Goal: Use online tool/utility: Utilize a website feature to perform a specific function

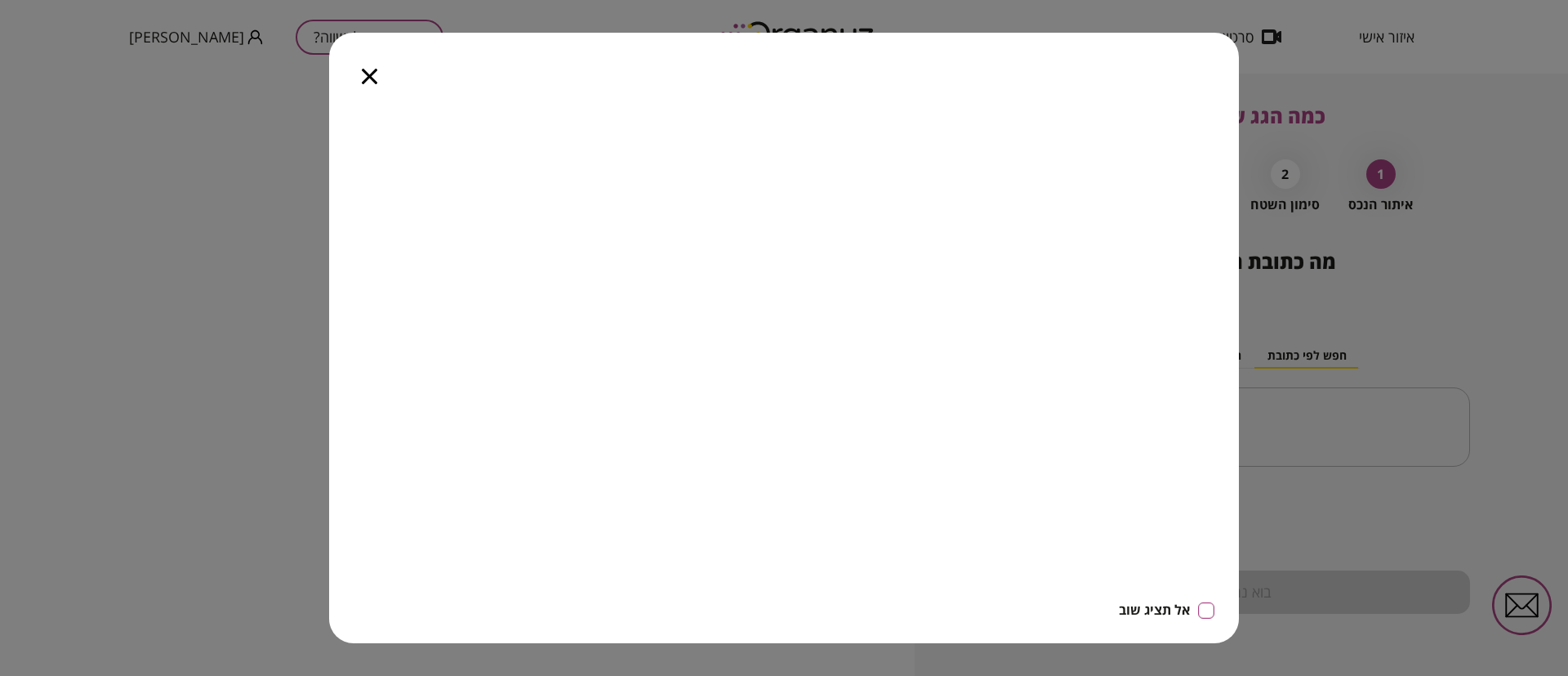
click at [367, 73] on icon "button" at bounding box center [369, 76] width 16 height 16
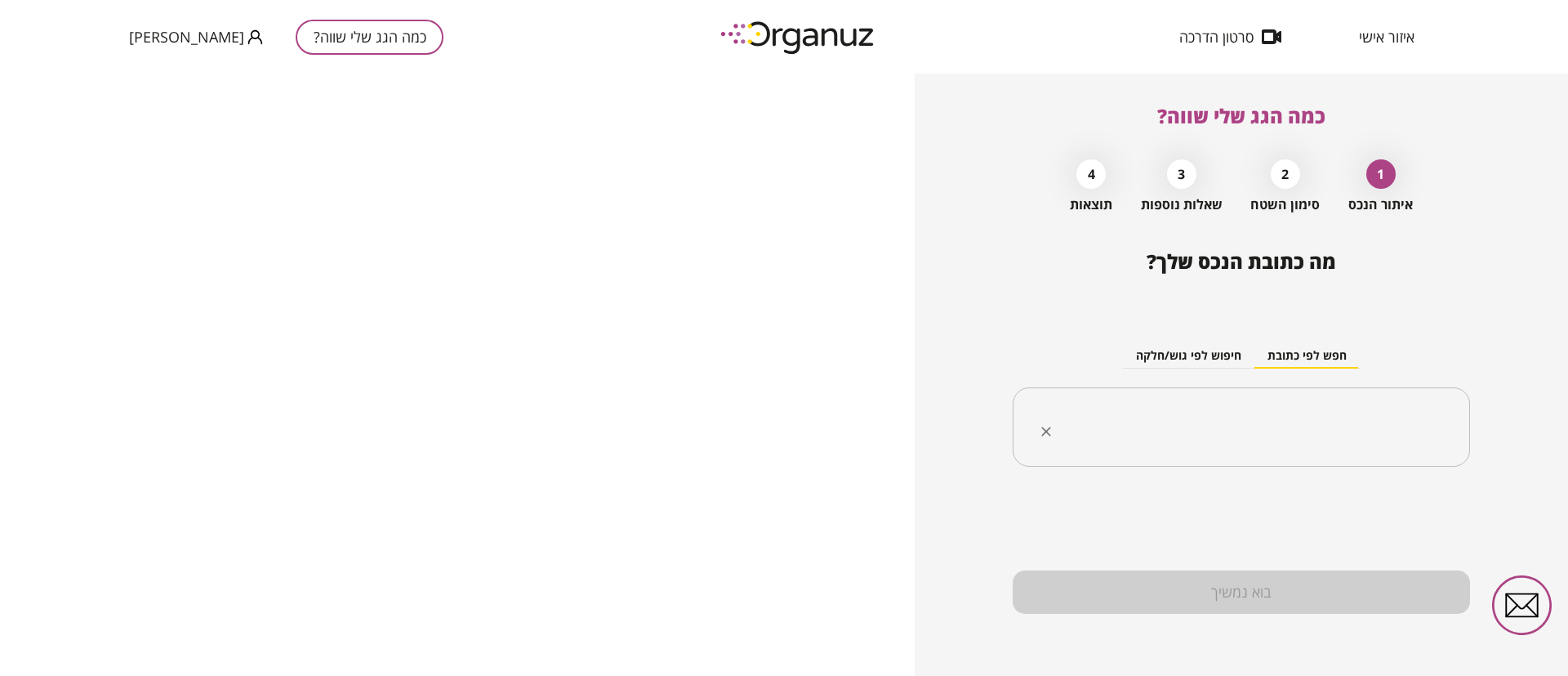
click at [1234, 429] on input "text" at bounding box center [1247, 427] width 406 height 41
paste input "**********"
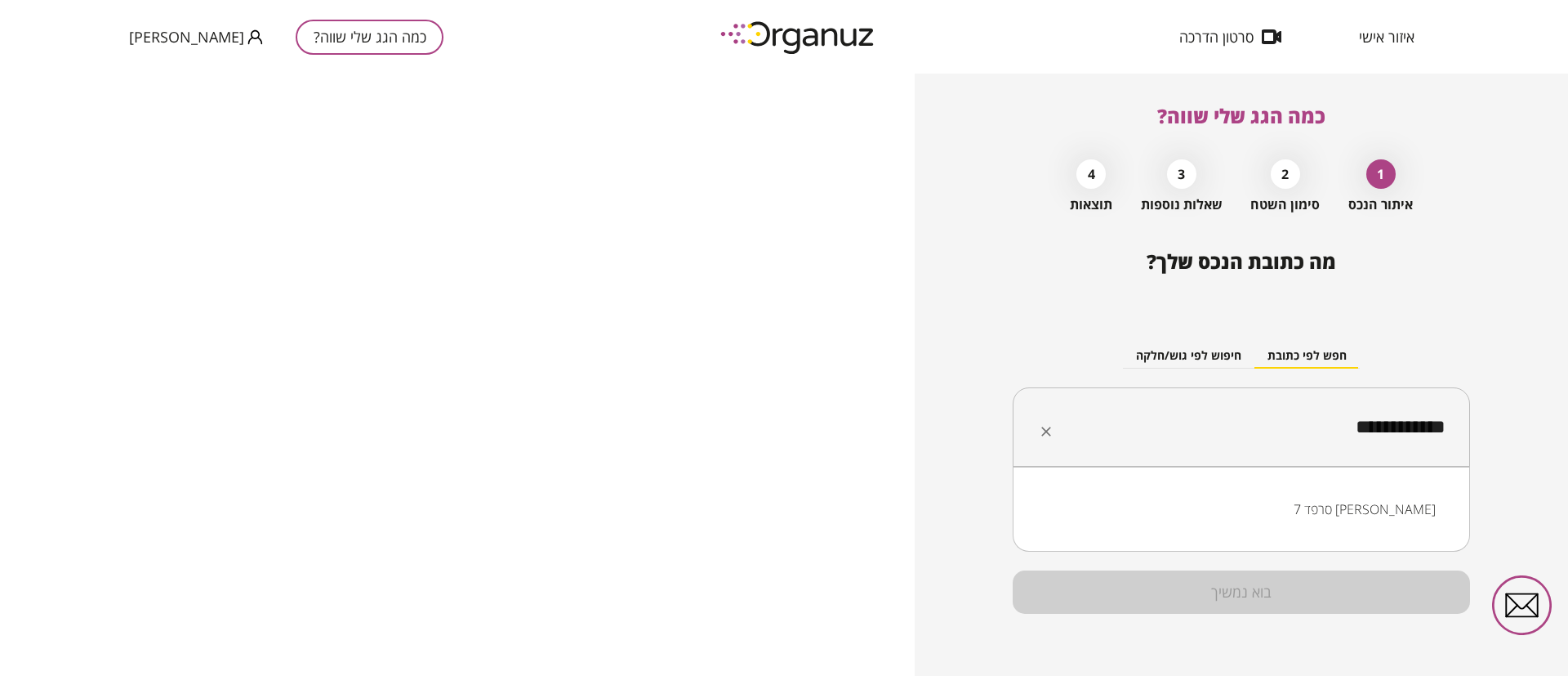
click at [1407, 509] on li "סרפד 7 [PERSON_NAME]" at bounding box center [1242, 509] width 415 height 29
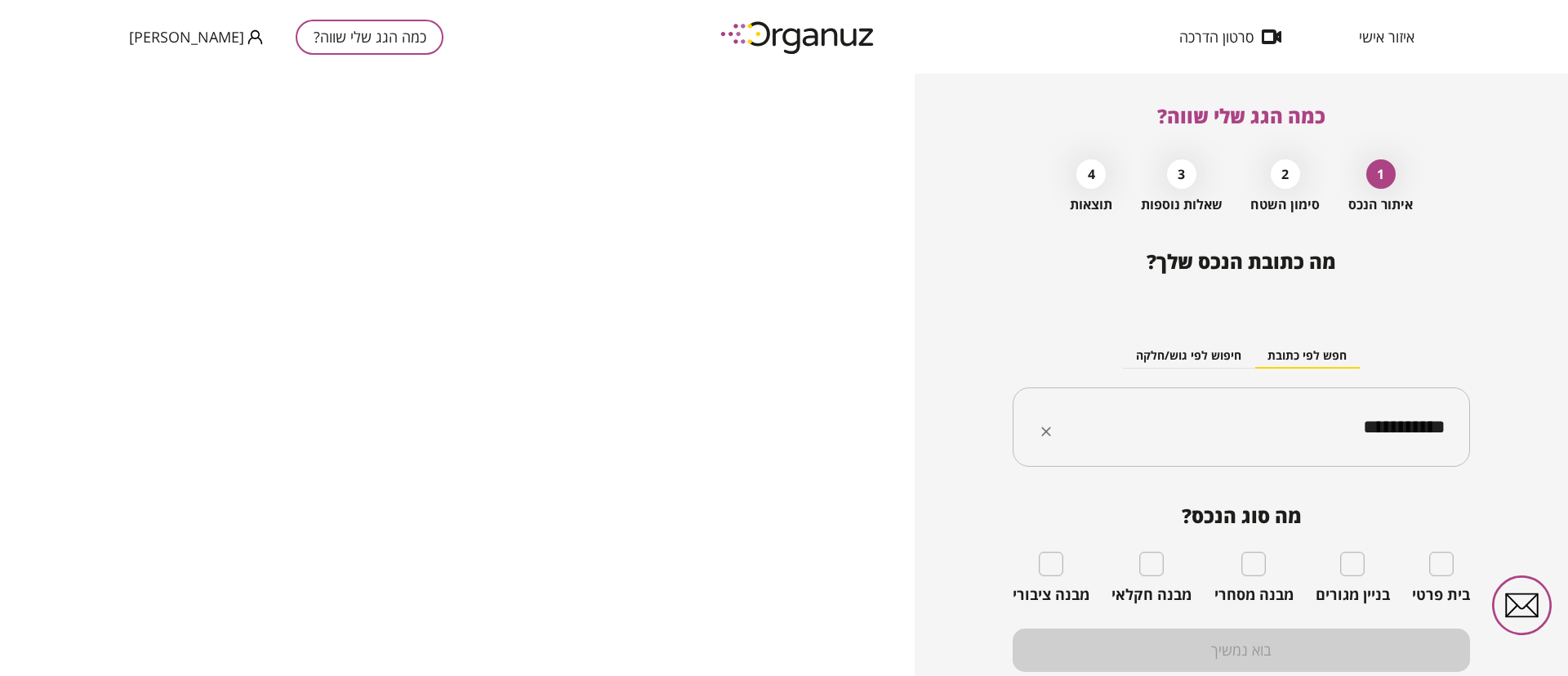
type input "**********"
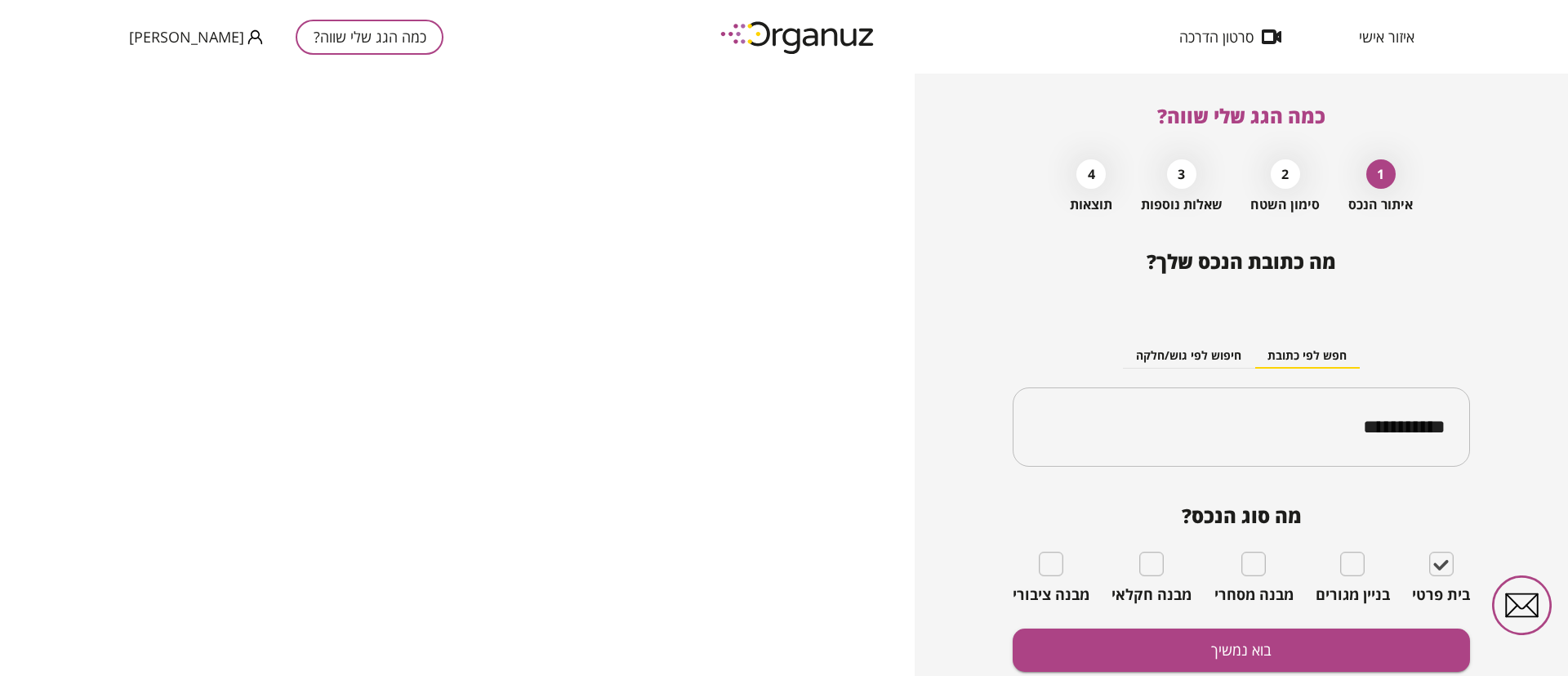
scroll to position [58, 0]
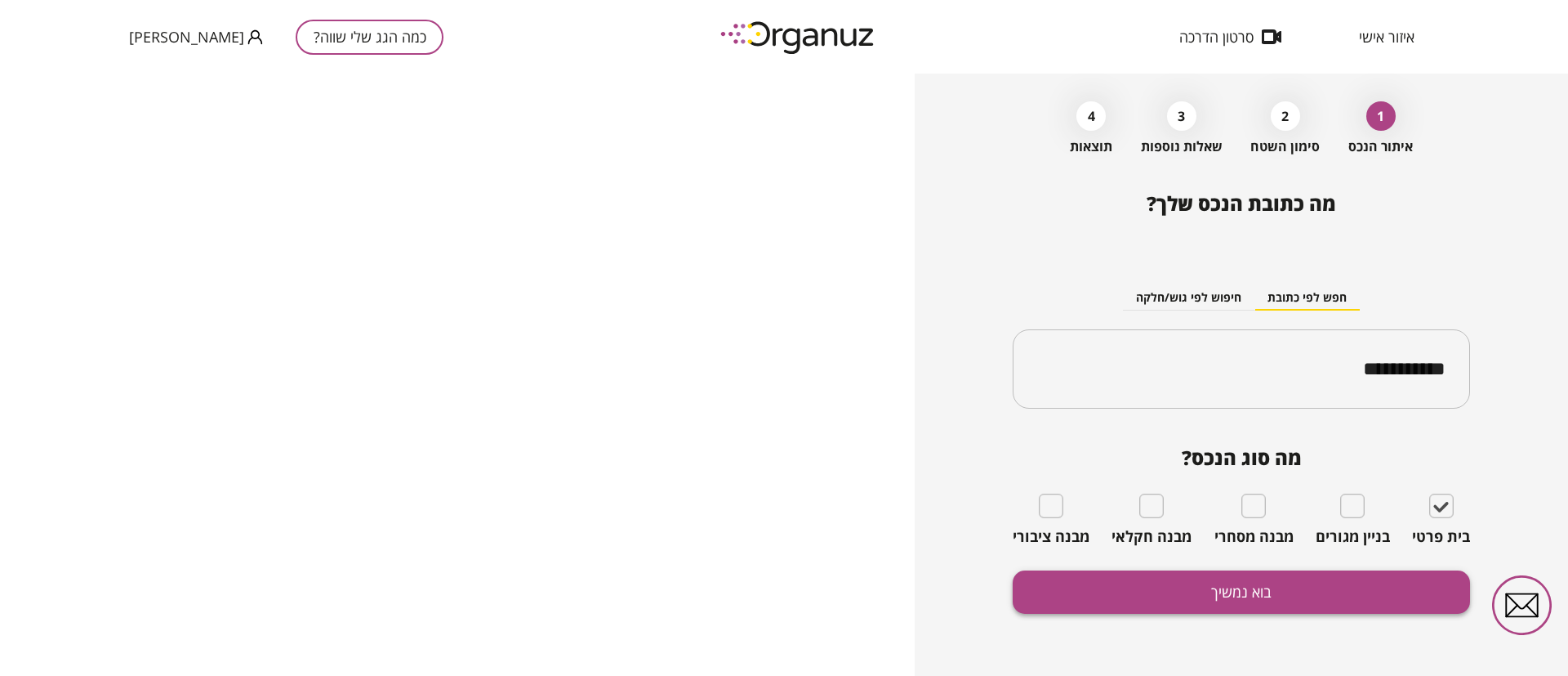
click at [1189, 586] on button "בוא נמשיך" at bounding box center [1241, 591] width 457 height 43
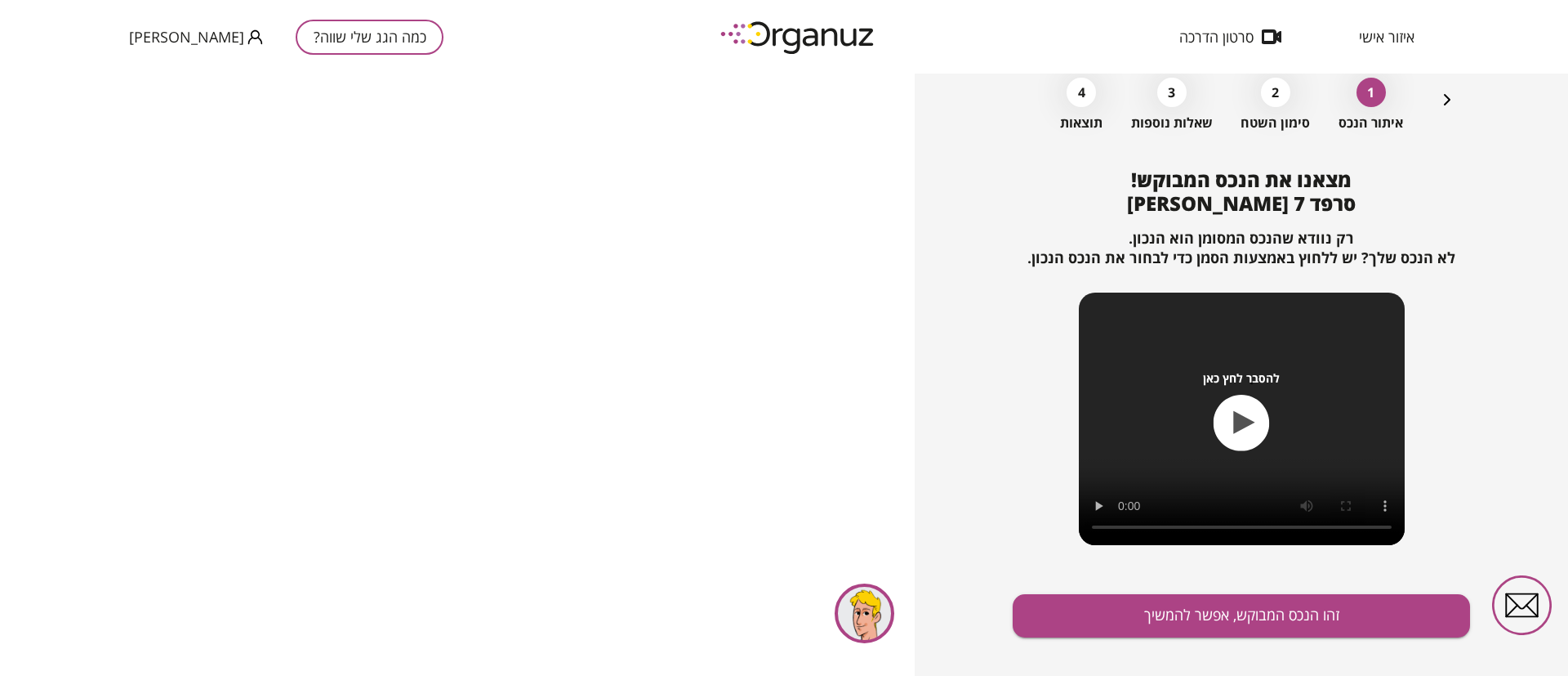
scroll to position [105, 0]
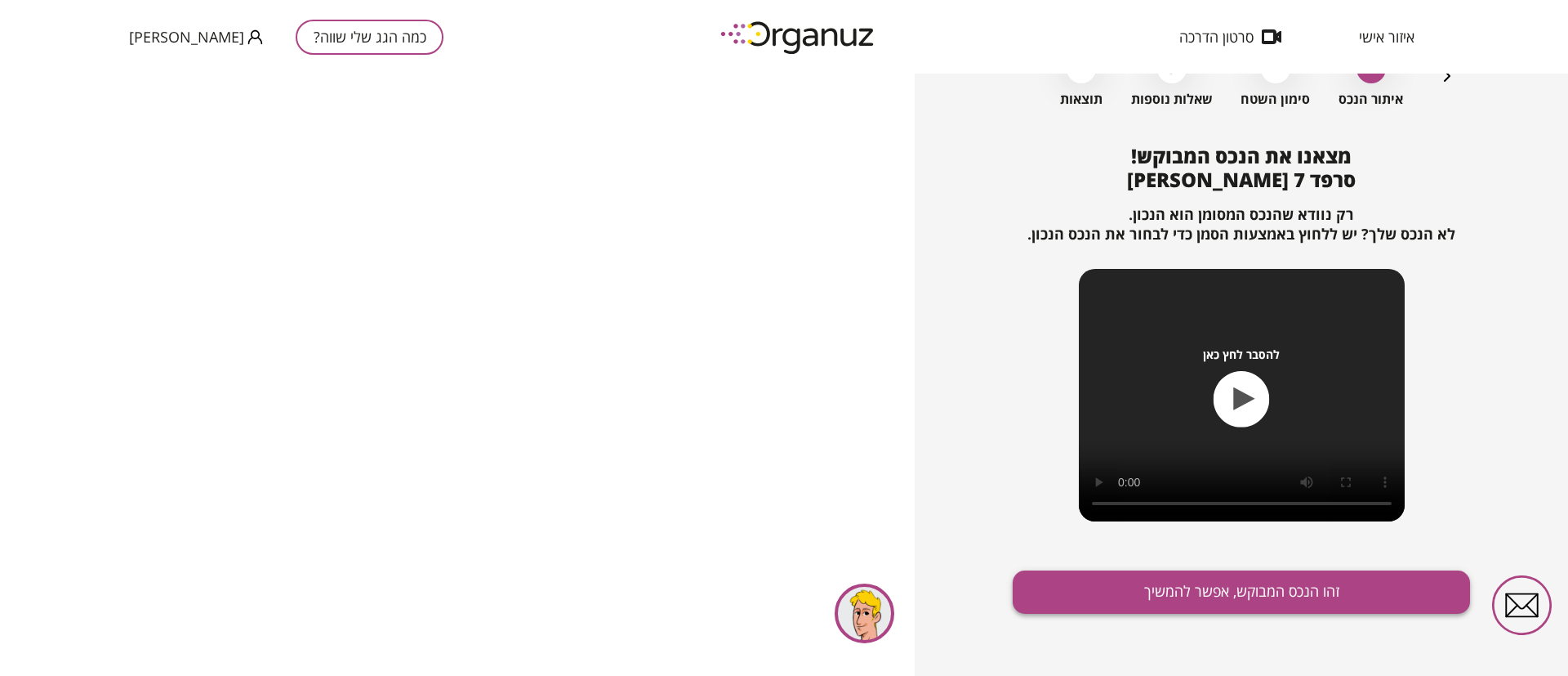
click at [1187, 593] on button "זהו הנכס המבוקש, אפשר להמשיך" at bounding box center [1241, 591] width 457 height 43
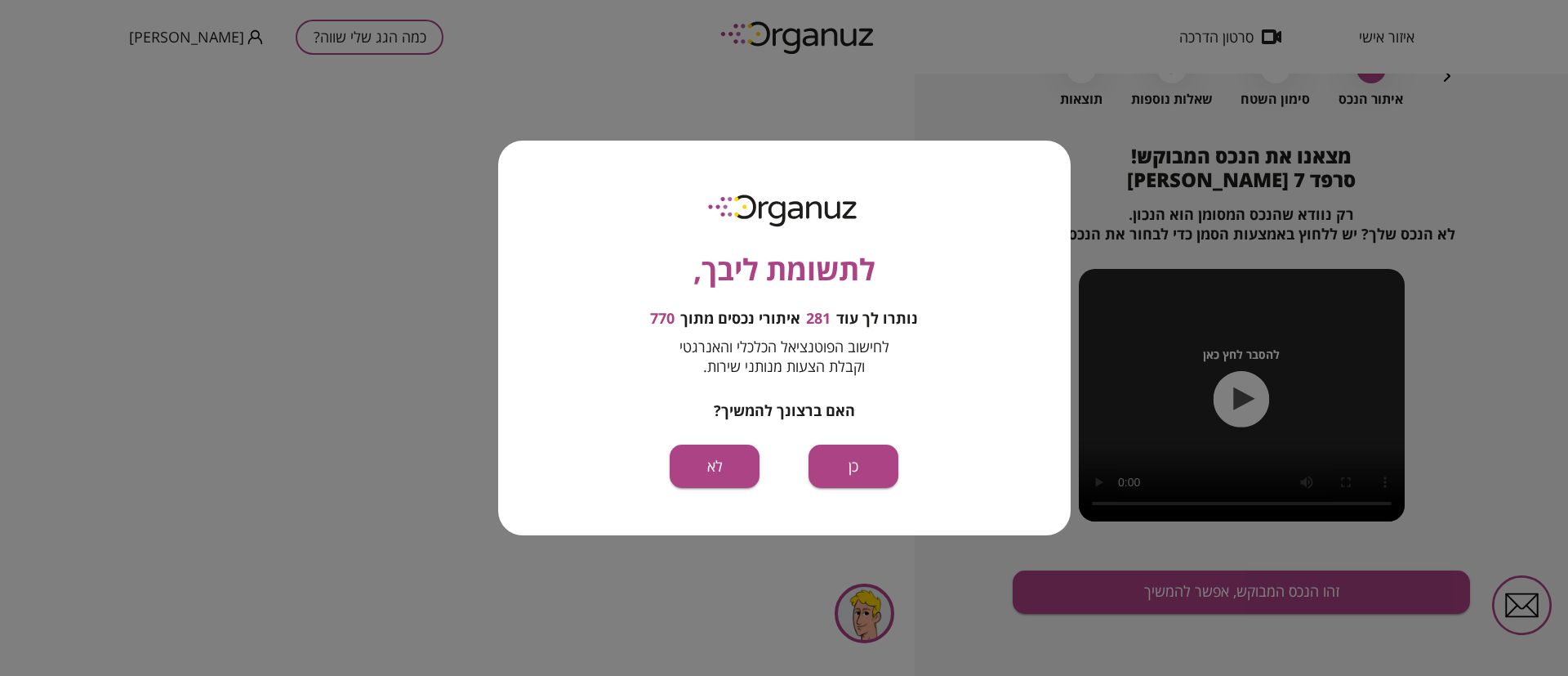
click at [844, 464] on button "כן" at bounding box center [853, 466] width 90 height 43
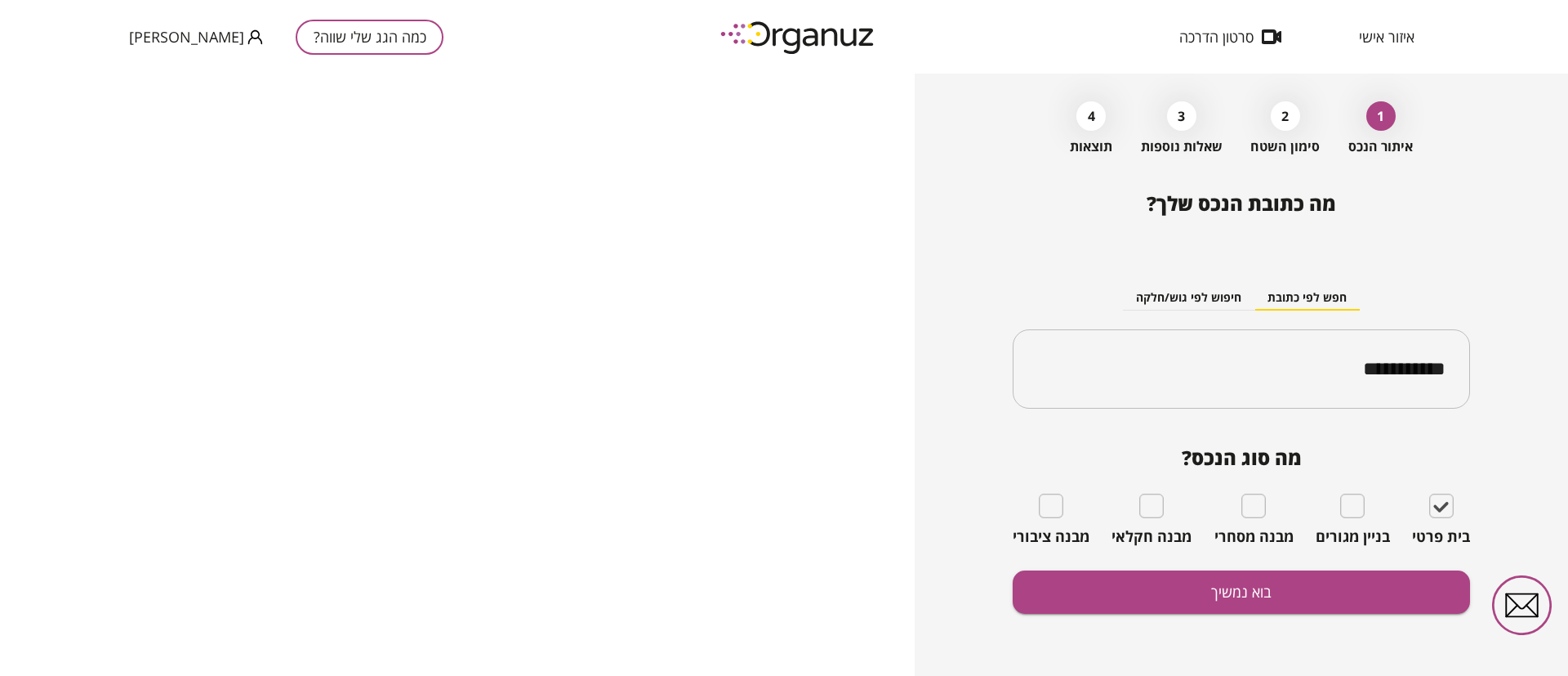
scroll to position [58, 0]
click at [1276, 593] on button "בוא נמשיך" at bounding box center [1241, 591] width 457 height 43
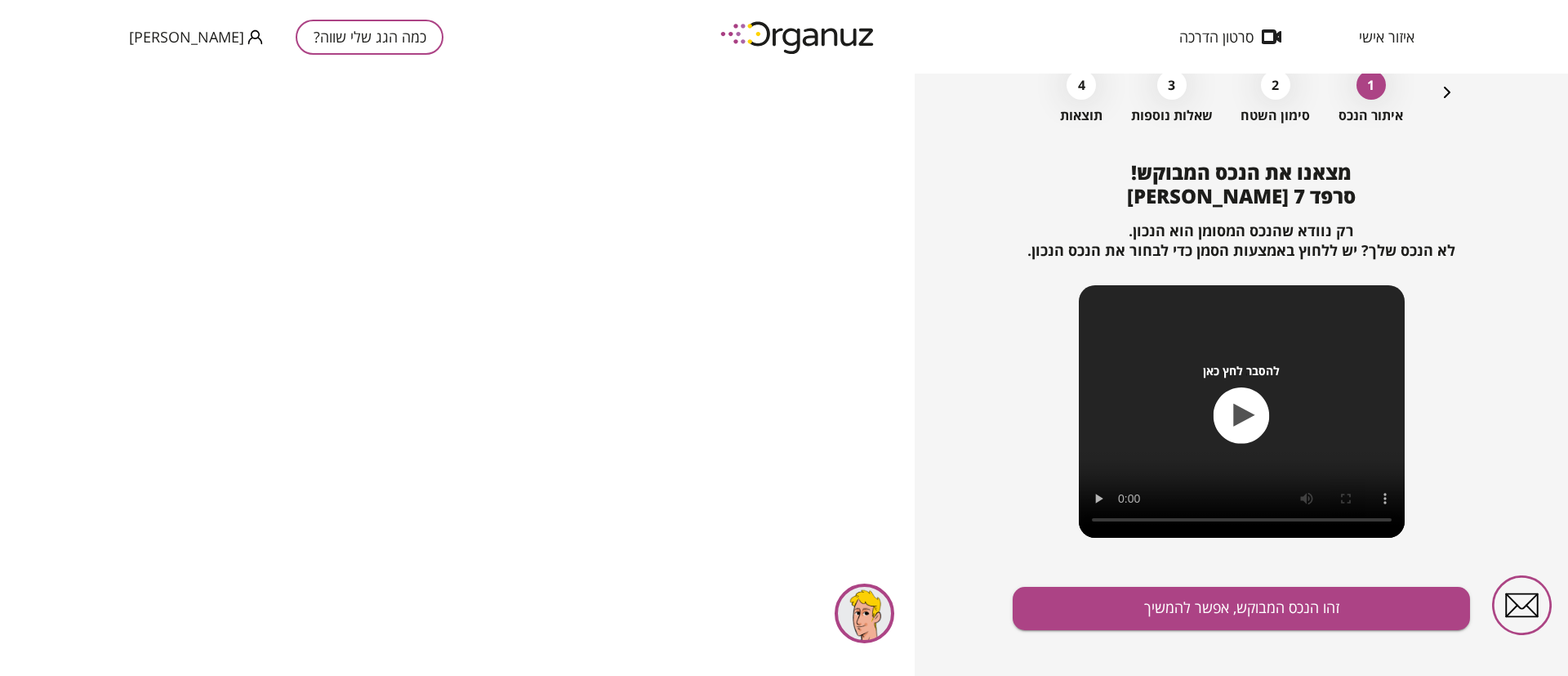
scroll to position [105, 0]
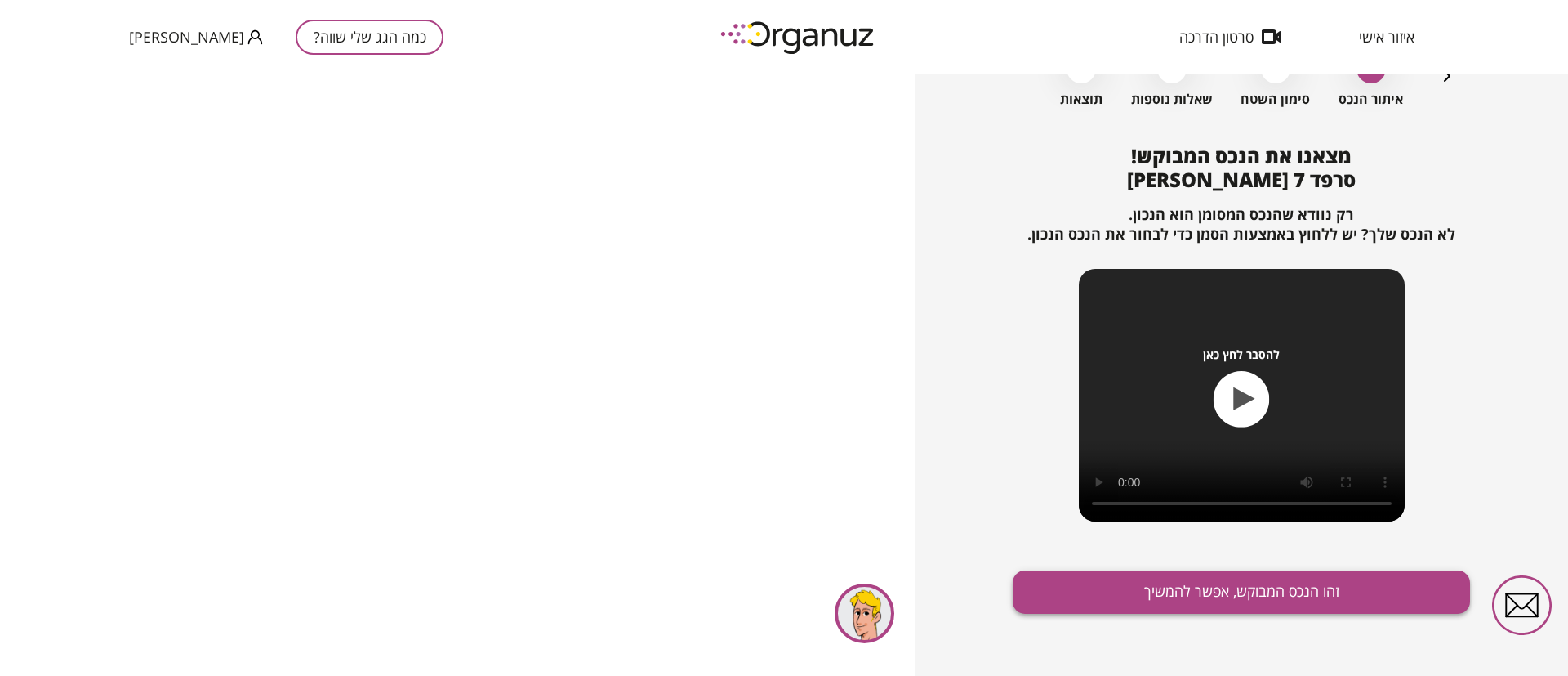
click at [1212, 592] on button "זהו הנכס המבוקש, אפשר להמשיך" at bounding box center [1241, 591] width 457 height 43
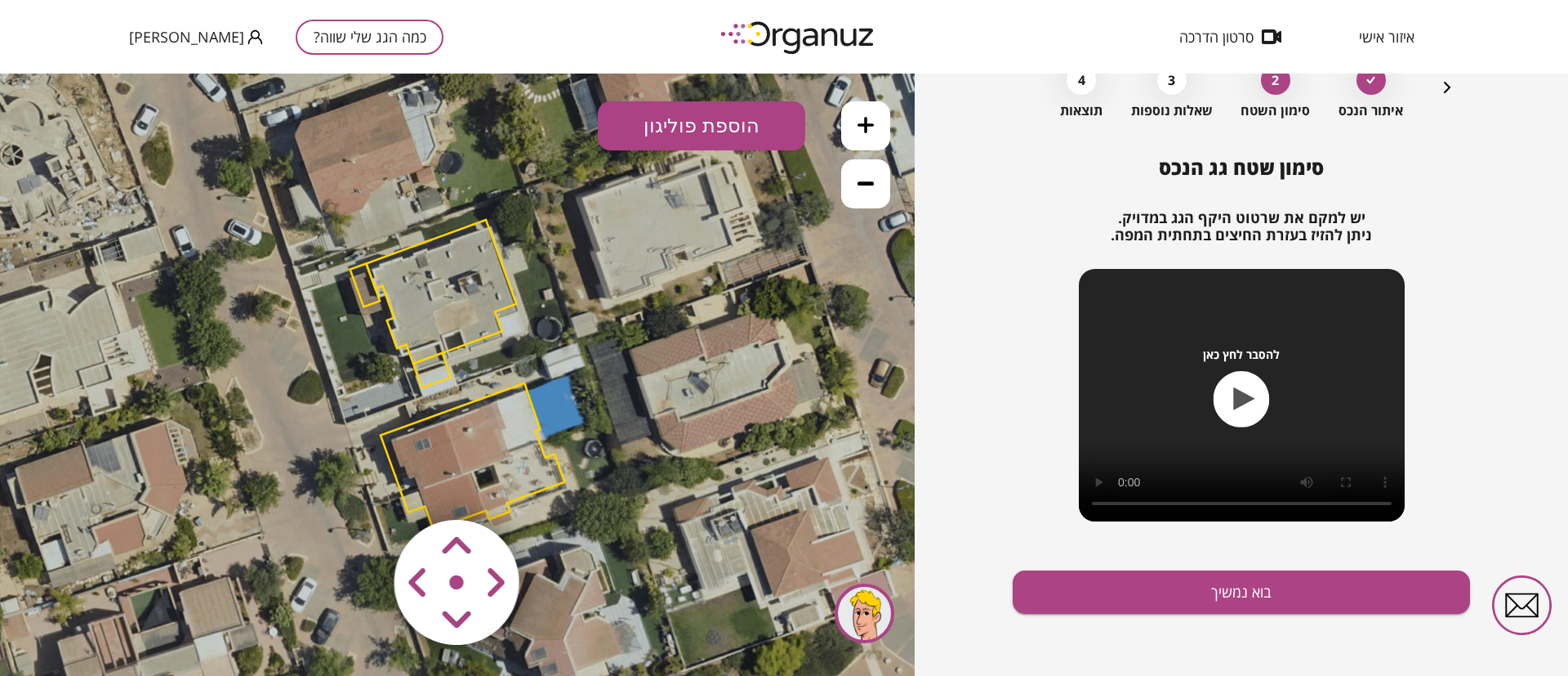
click at [480, 434] on polygon at bounding box center [472, 456] width 184 height 146
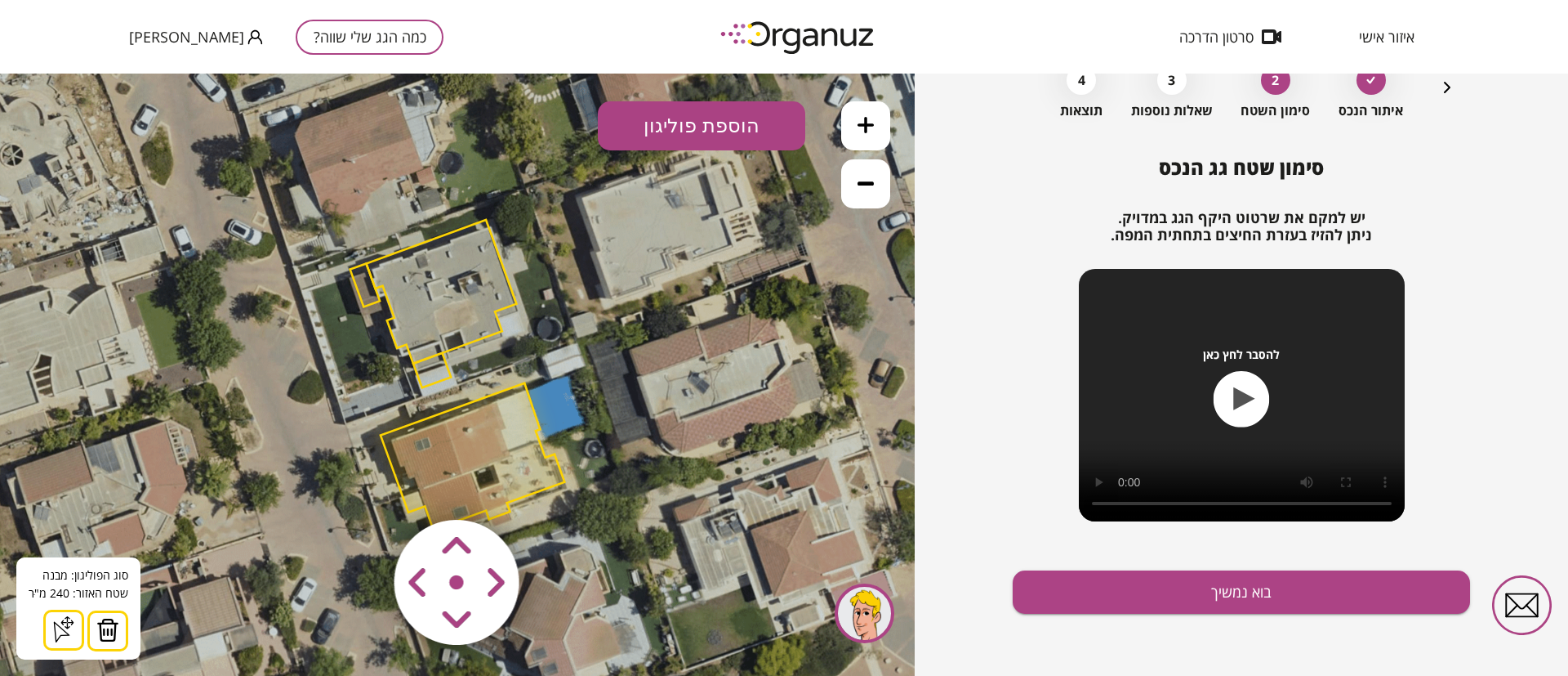
click at [111, 628] on img at bounding box center [107, 629] width 23 height 25
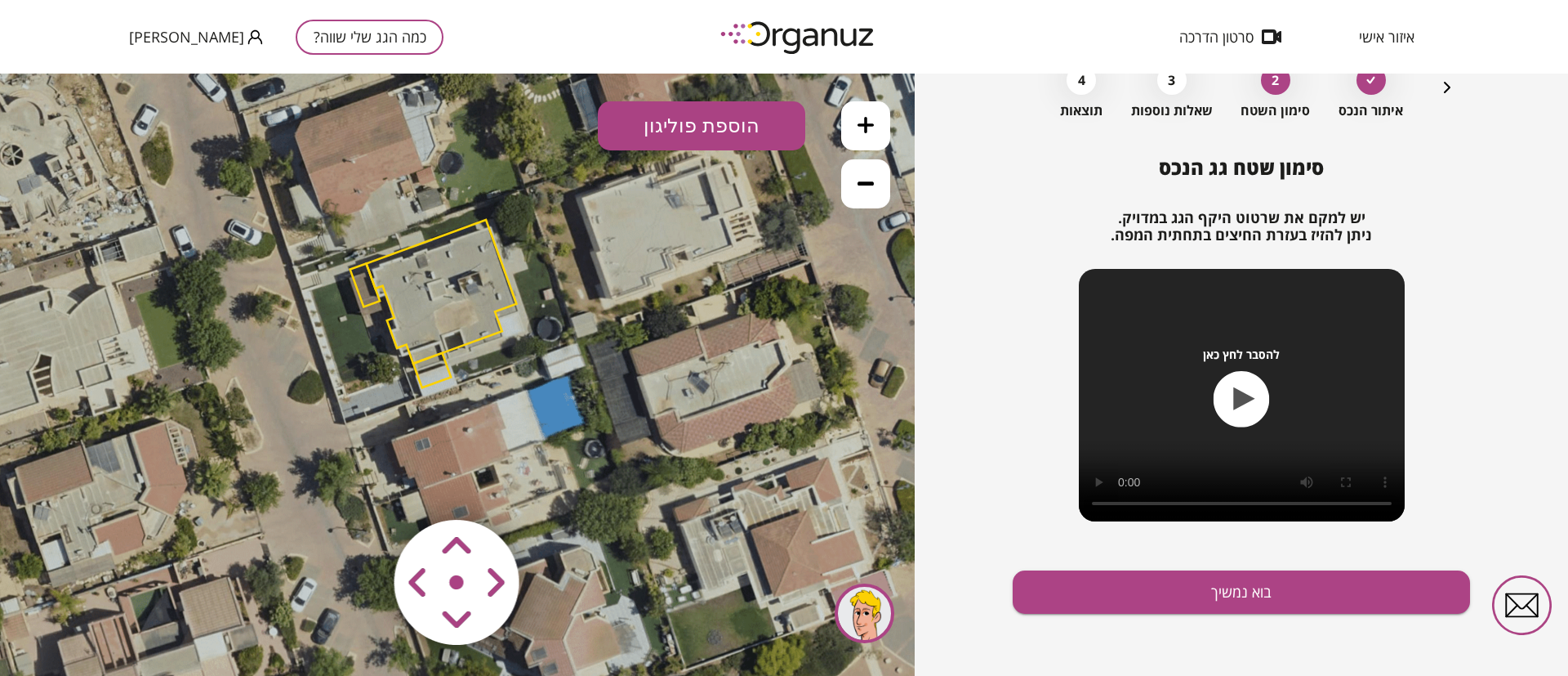
click at [398, 272] on polygon at bounding box center [441, 291] width 150 height 144
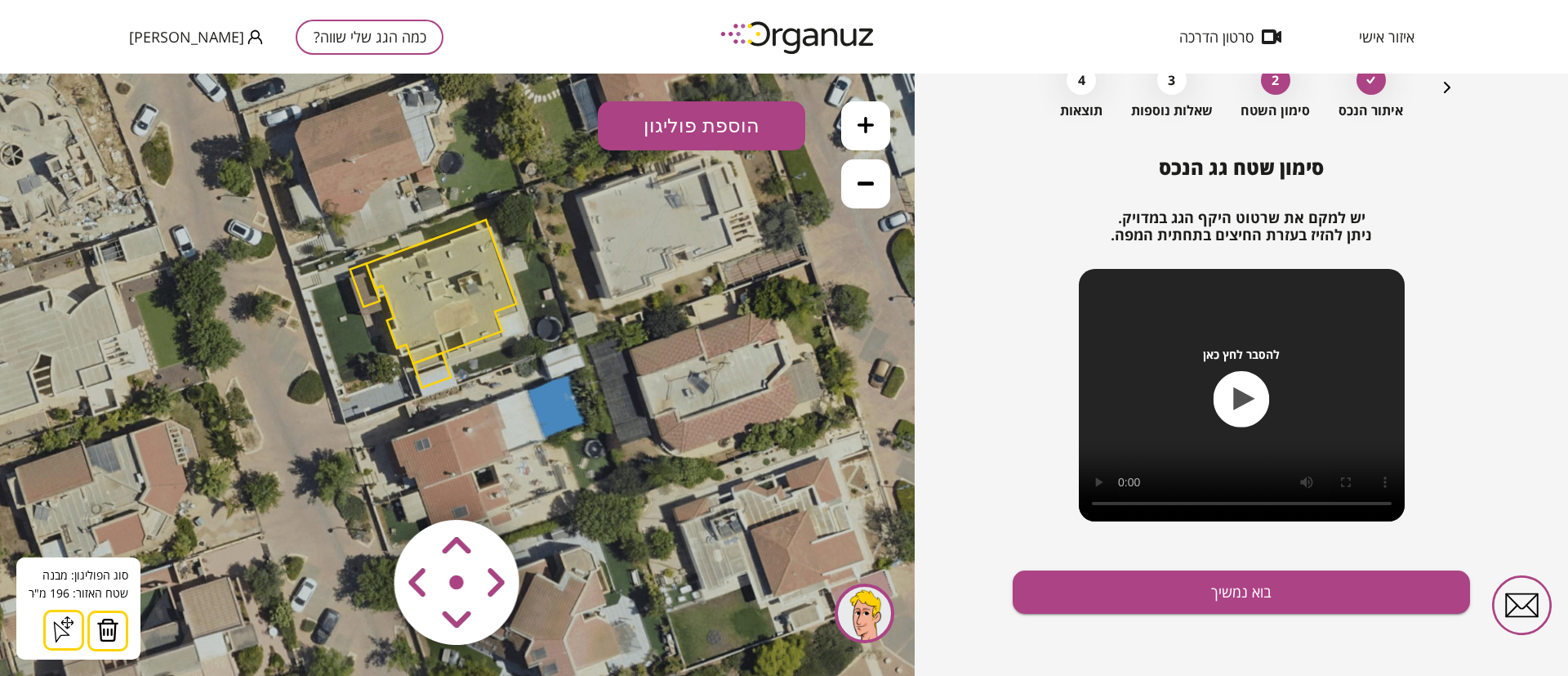
click at [101, 624] on img at bounding box center [107, 629] width 23 height 25
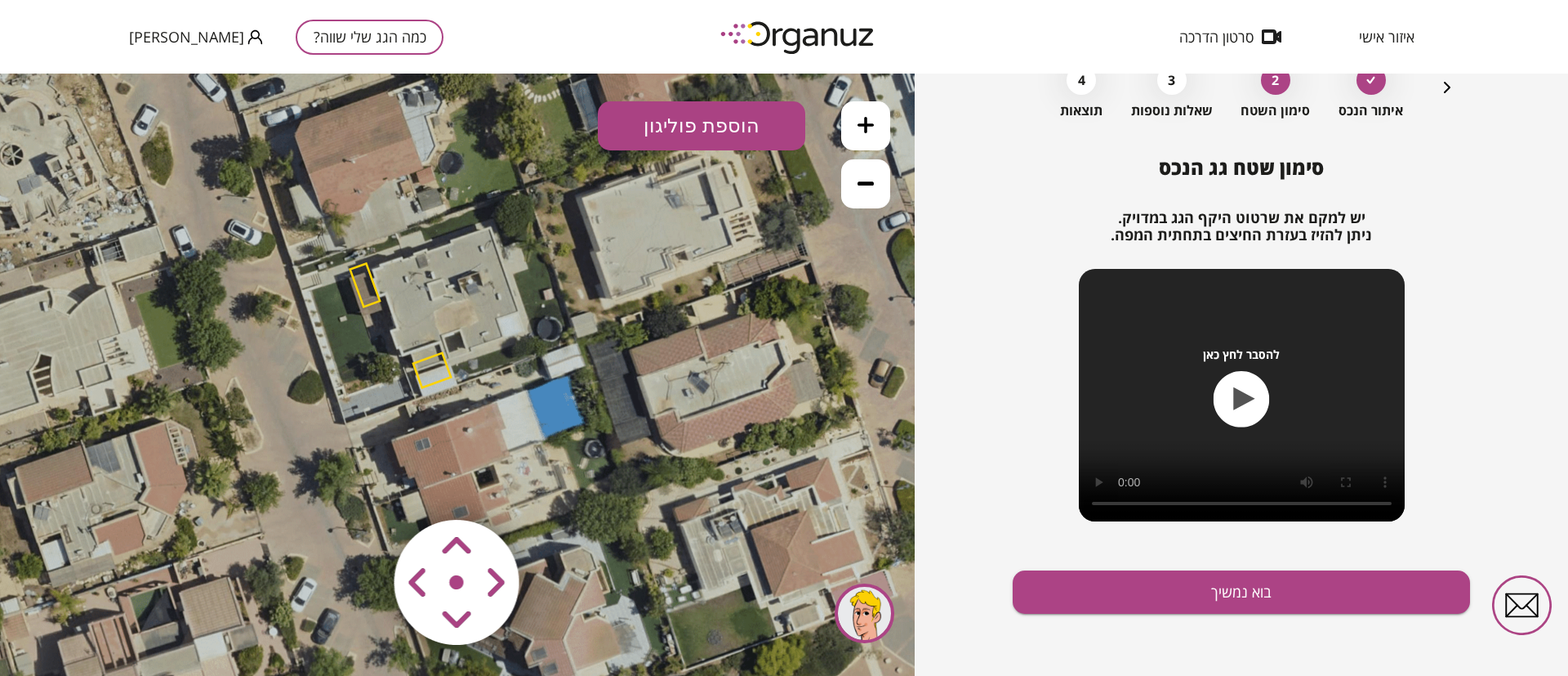
click at [359, 299] on icon at bounding box center [454, 372] width 955 height 956
click at [357, 277] on polygon at bounding box center [365, 284] width 29 height 43
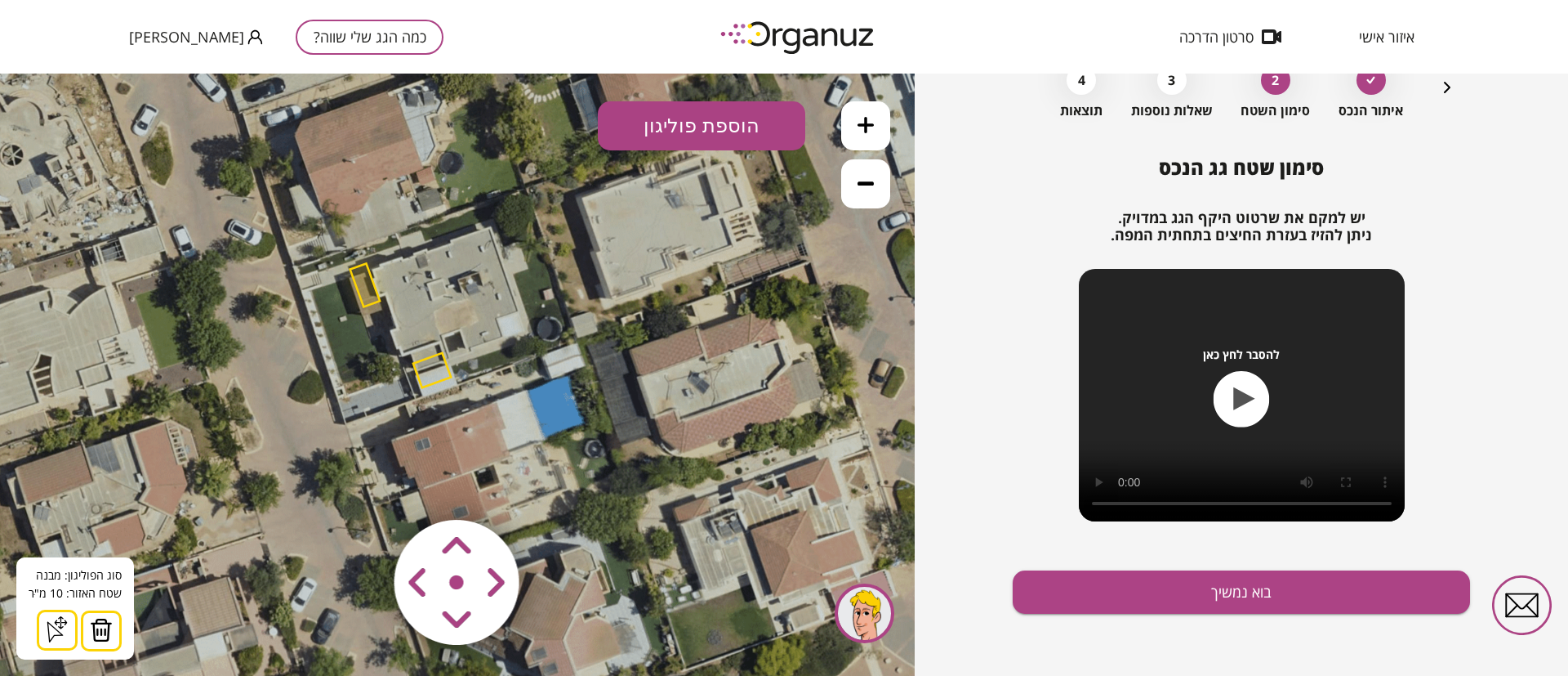
click at [105, 632] on img at bounding box center [101, 629] width 23 height 25
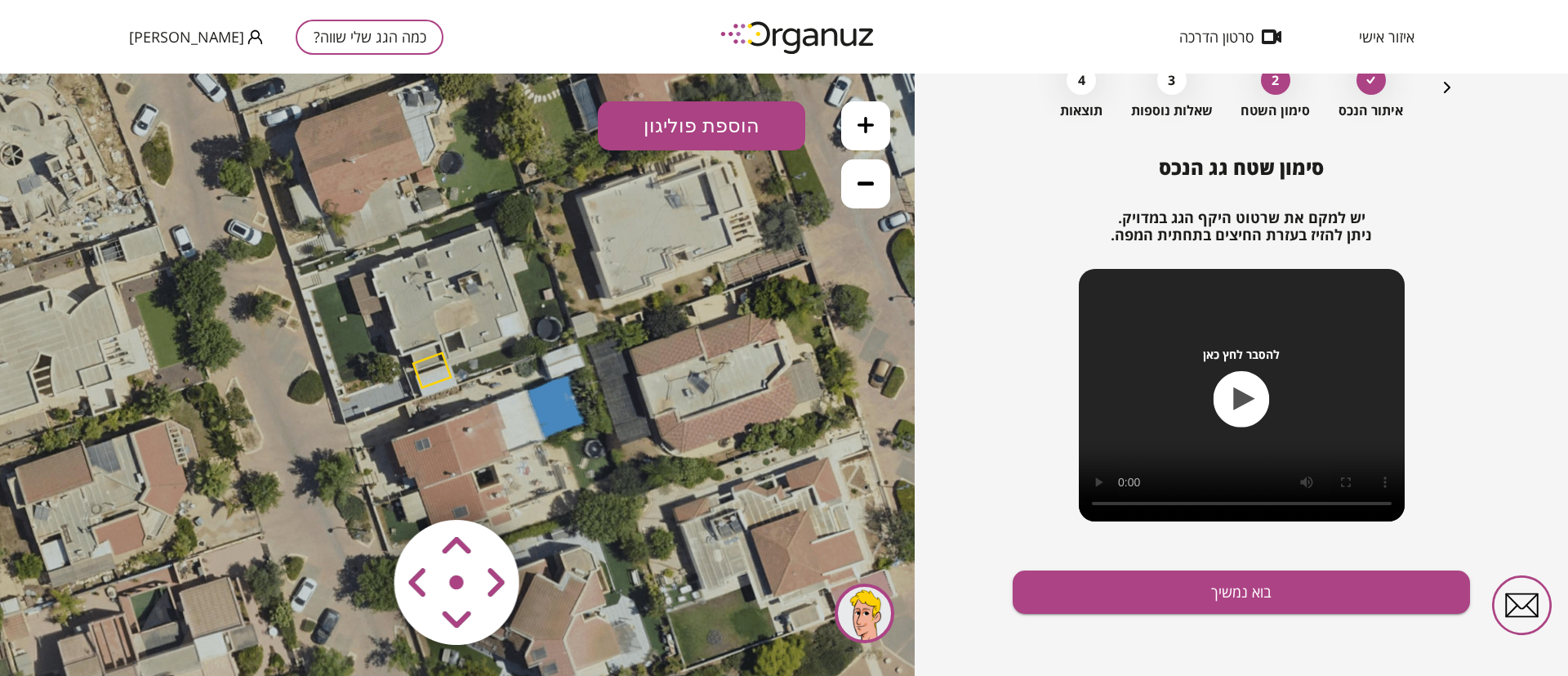
click at [429, 368] on polygon at bounding box center [432, 370] width 37 height 35
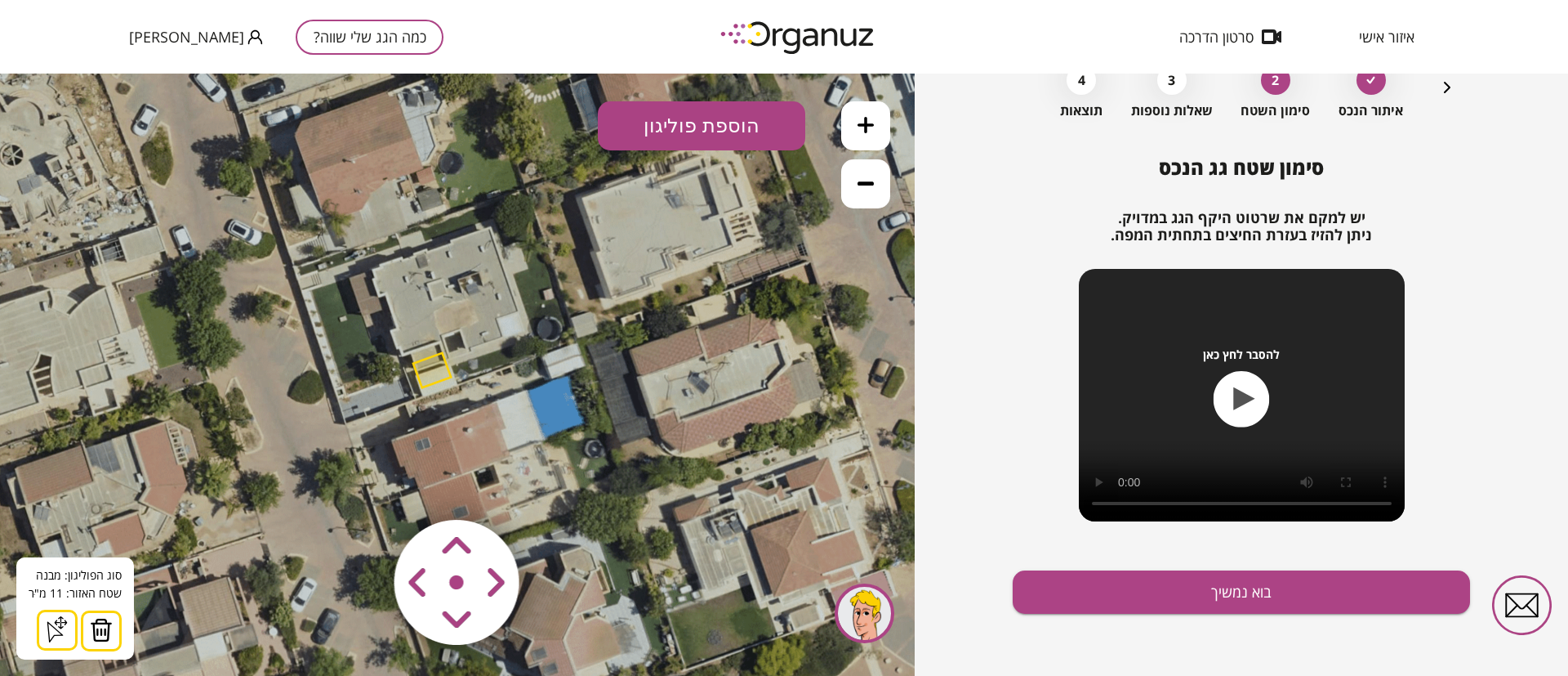
click at [108, 626] on img at bounding box center [101, 629] width 23 height 25
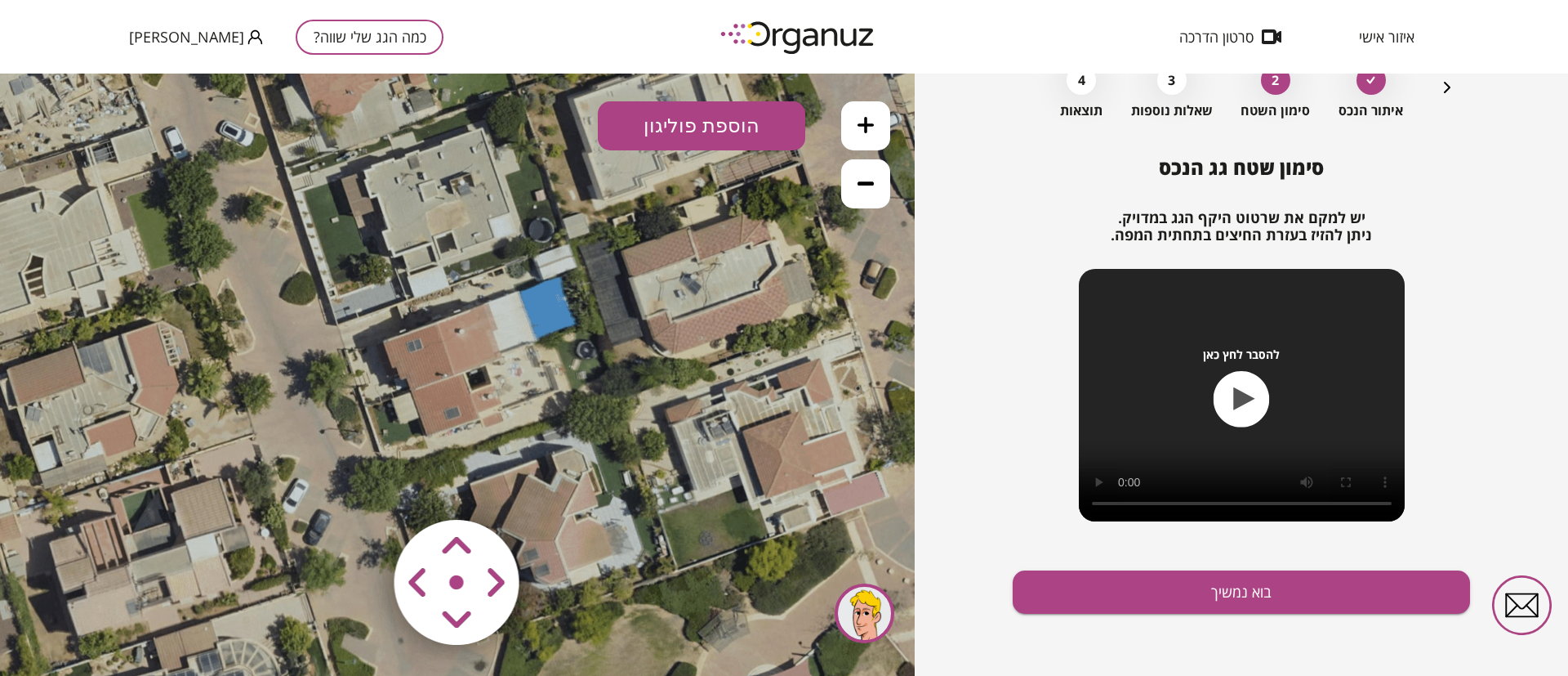
drag, startPoint x: 284, startPoint y: 523, endPoint x: 287, endPoint y: 413, distance: 110.0
click at [279, 420] on icon at bounding box center [446, 274] width 955 height 956
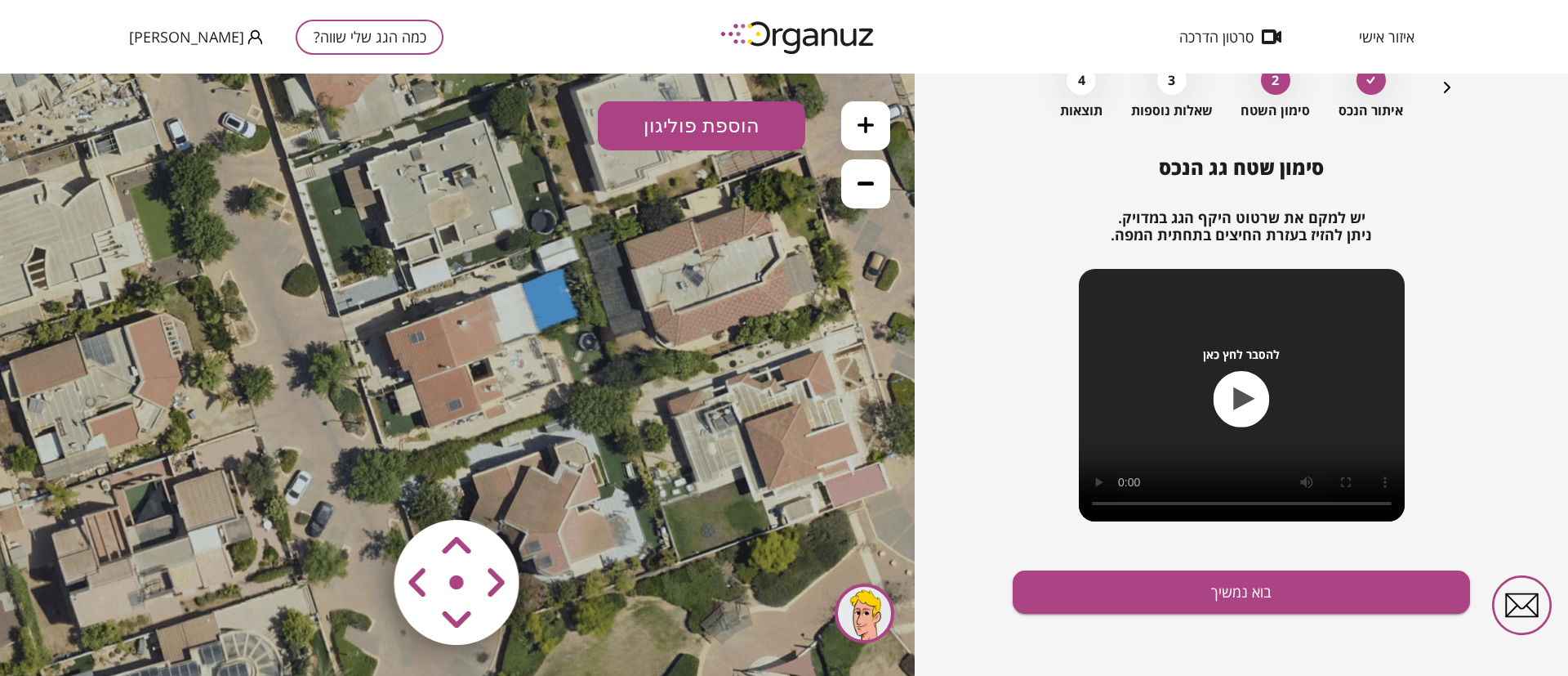
click at [853, 132] on button at bounding box center [866, 126] width 49 height 49
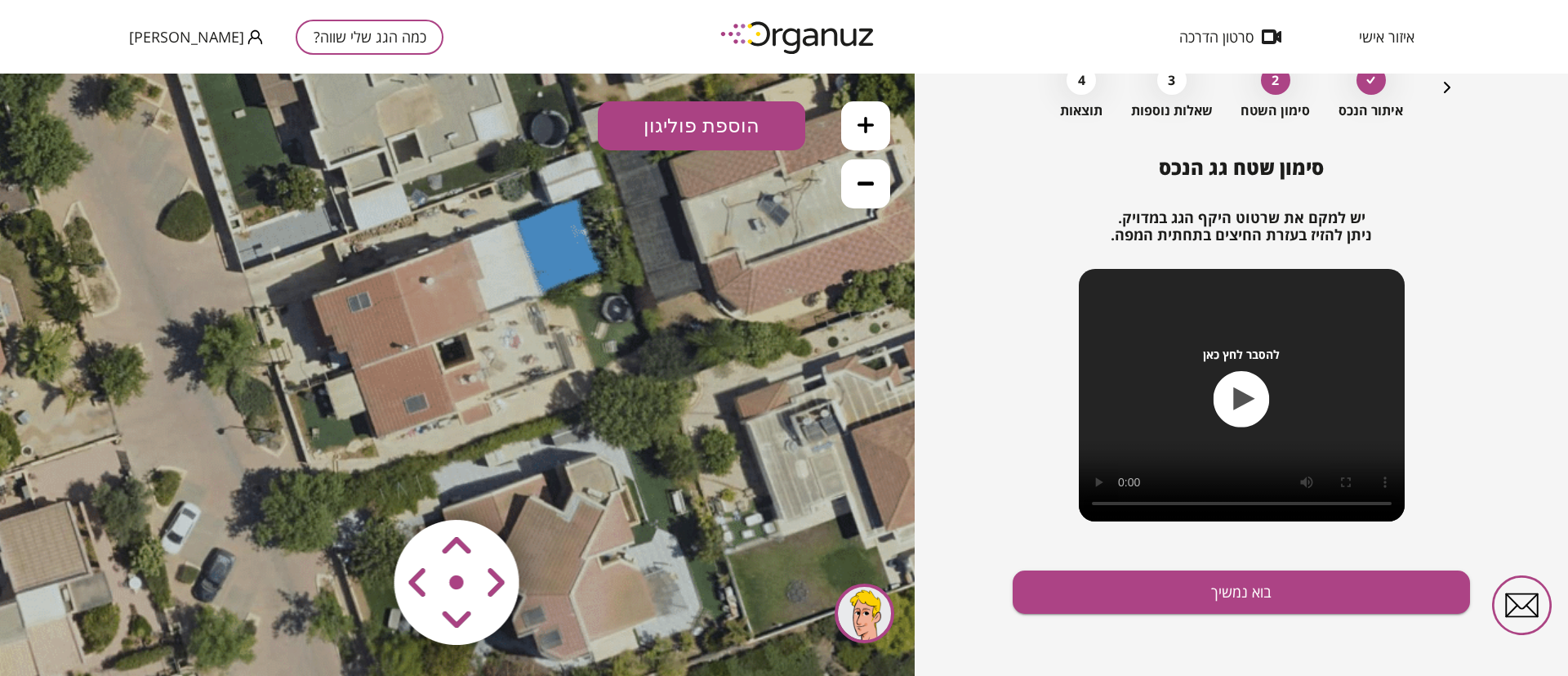
drag, startPoint x: 569, startPoint y: 397, endPoint x: 558, endPoint y: 391, distance: 12.5
click at [558, 391] on icon at bounding box center [407, 193] width 1433 height 1433
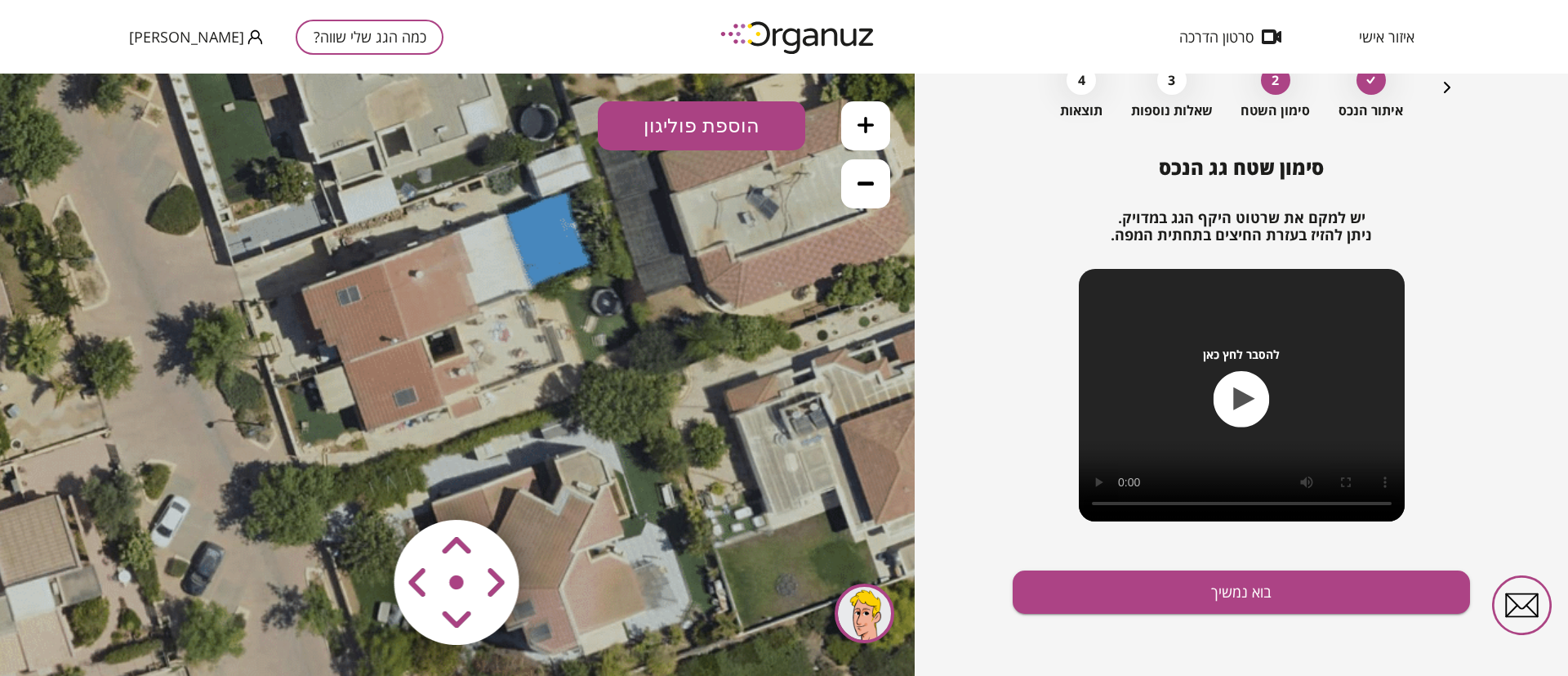
click at [867, 130] on icon at bounding box center [866, 125] width 16 height 16
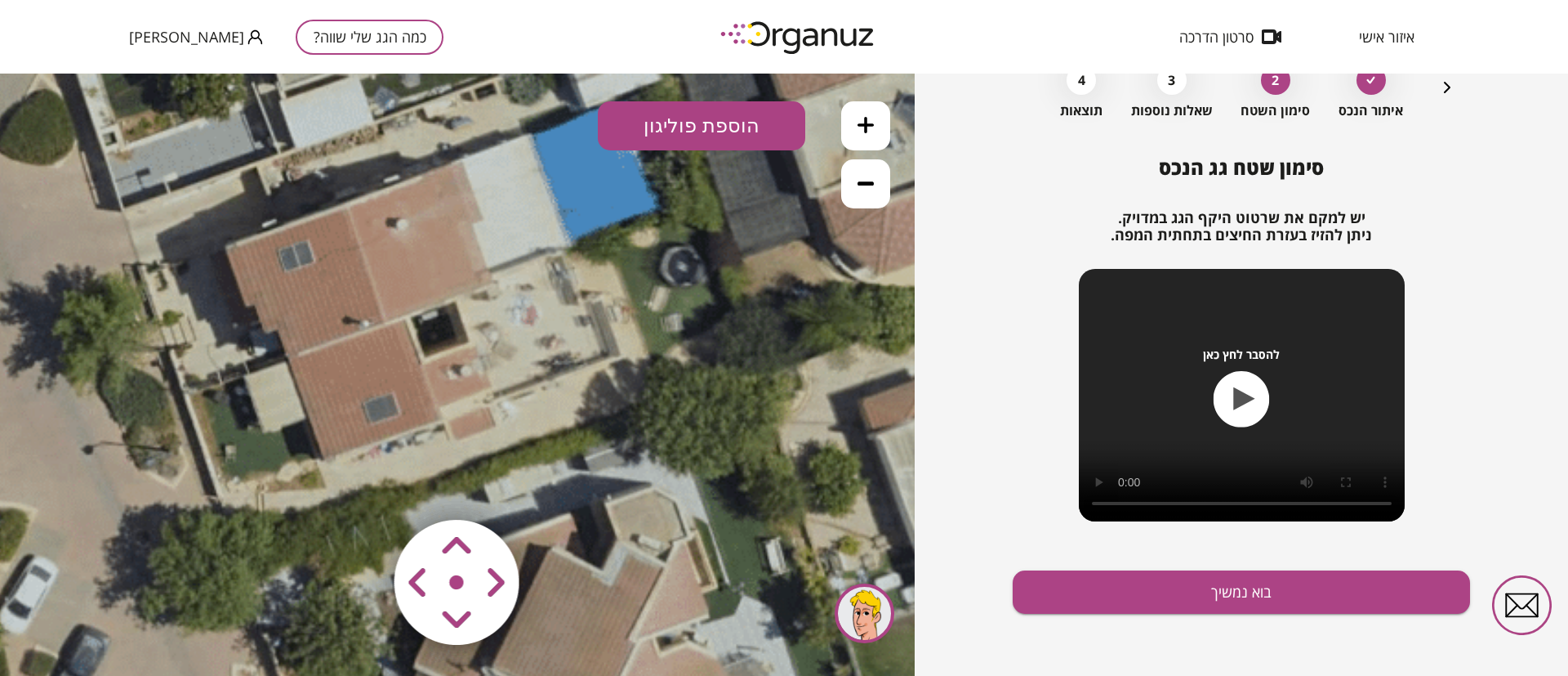
drag, startPoint x: 580, startPoint y: 405, endPoint x: 599, endPoint y: 404, distance: 19.0
click at [599, 404] on icon at bounding box center [368, 94] width 2150 height 2151
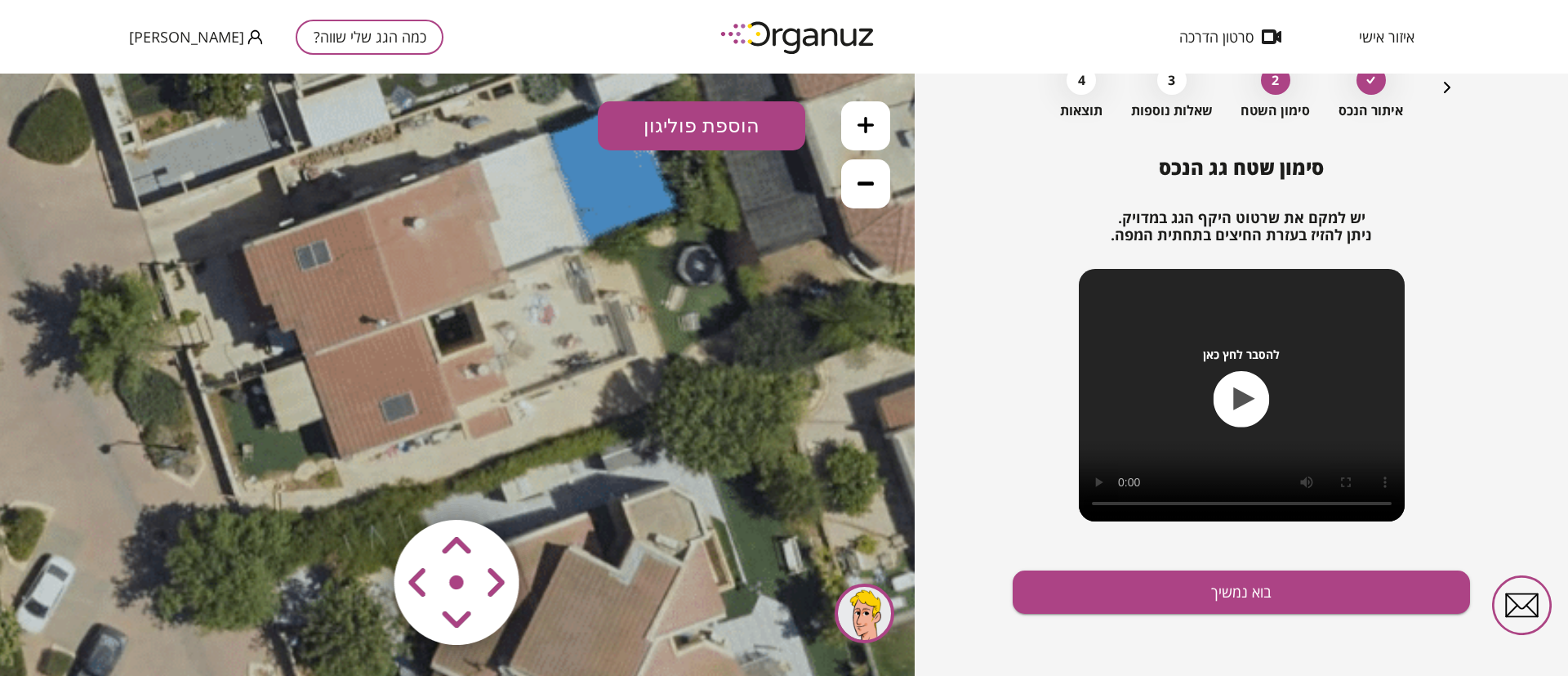
click at [688, 121] on button "הוספת פוליגון" at bounding box center [701, 126] width 208 height 49
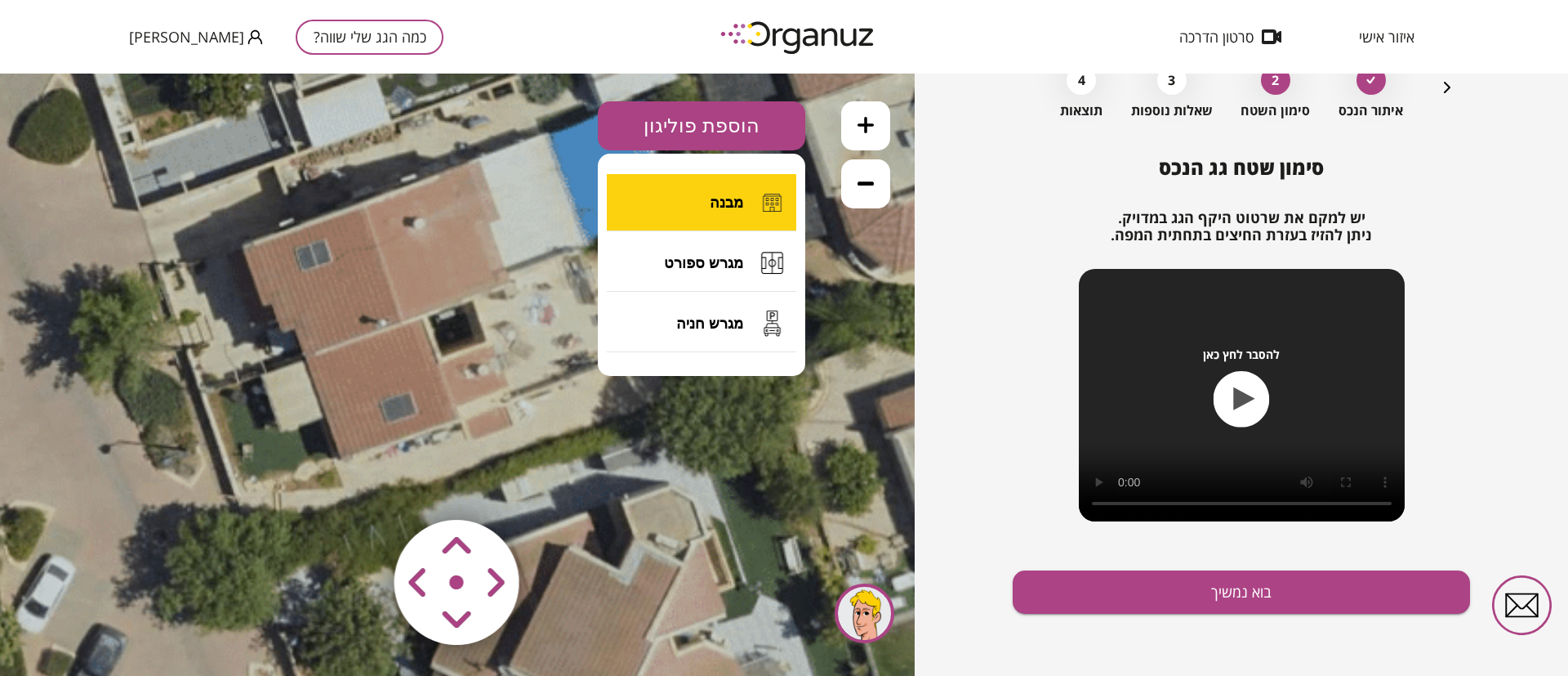
click at [707, 195] on button "מבנה" at bounding box center [701, 202] width 189 height 58
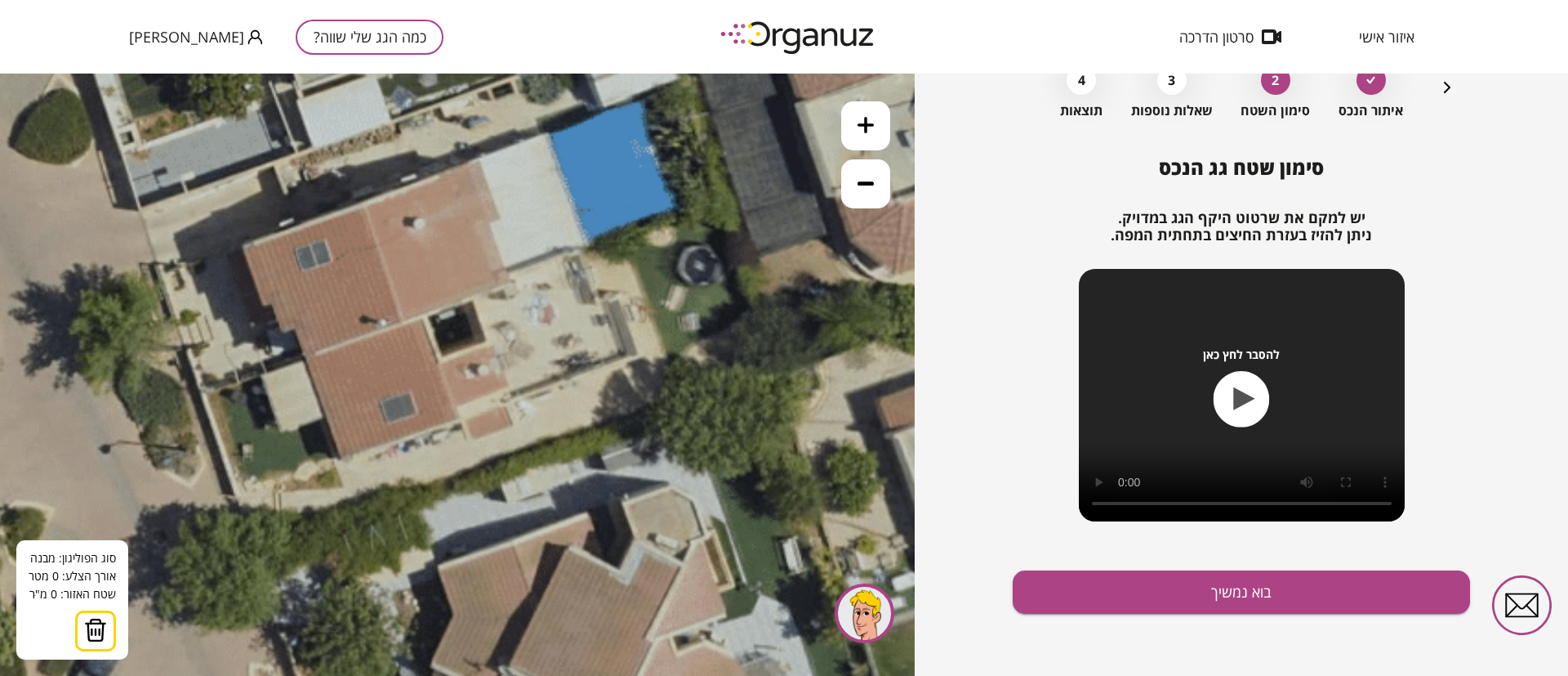
click at [476, 159] on icon at bounding box center [386, 93] width 2150 height 2151
click at [499, 216] on icon at bounding box center [386, 93] width 2150 height 2151
click at [485, 223] on polygon at bounding box center [487, 191] width 23 height 64
click at [507, 282] on polygon at bounding box center [492, 220] width 32 height 123
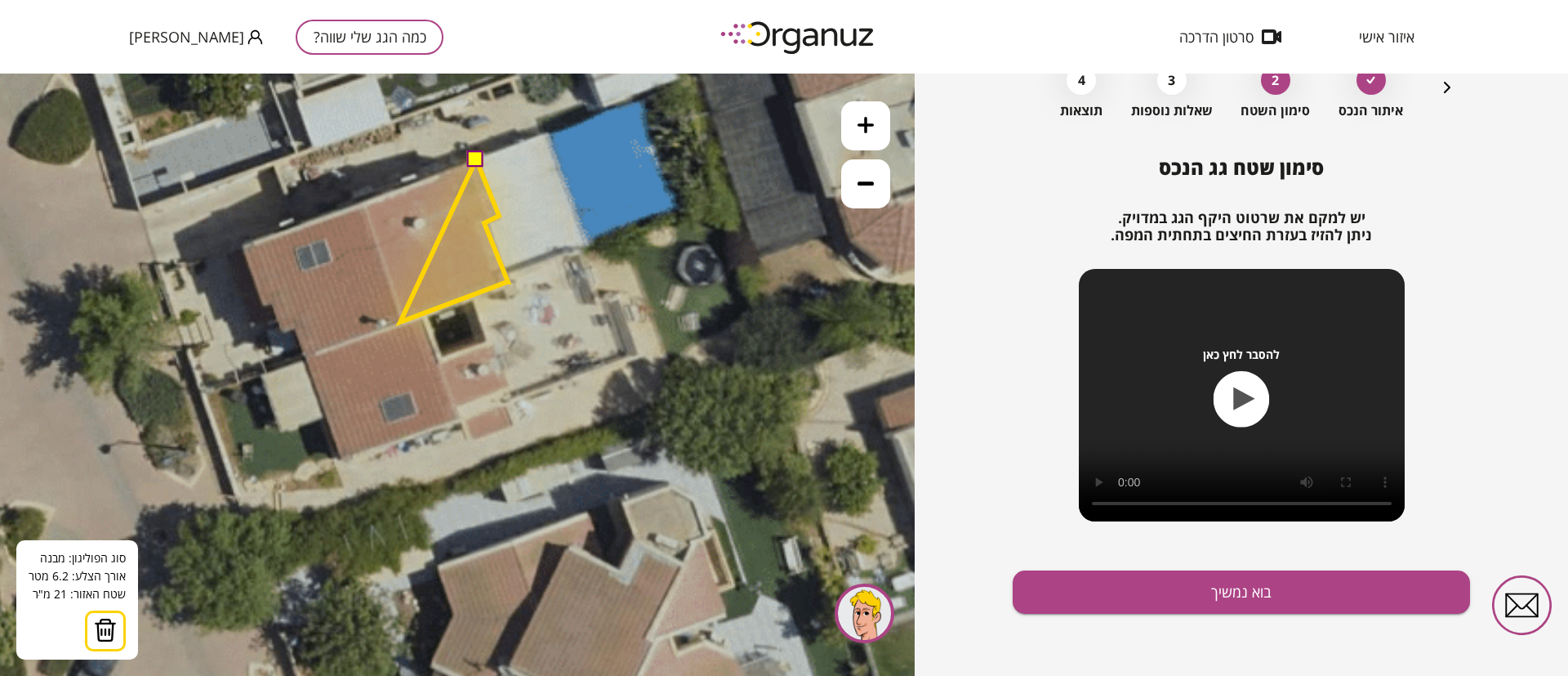
click at [400, 322] on polygon at bounding box center [454, 241] width 108 height 163
click at [364, 203] on polygon at bounding box center [435, 241] width 144 height 163
click at [475, 162] on button at bounding box center [475, 158] width 16 height 16
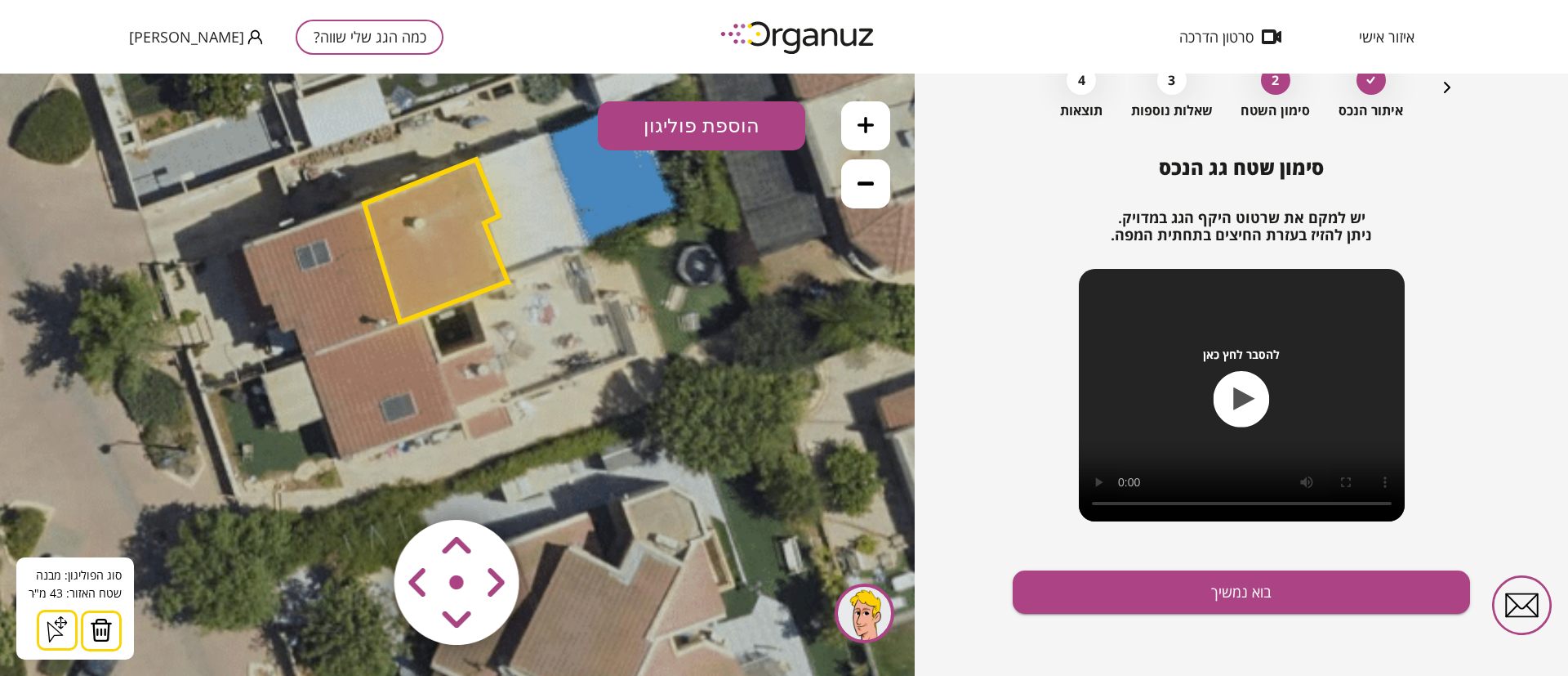
click at [697, 130] on button "הוספת פוליגון" at bounding box center [701, 126] width 208 height 49
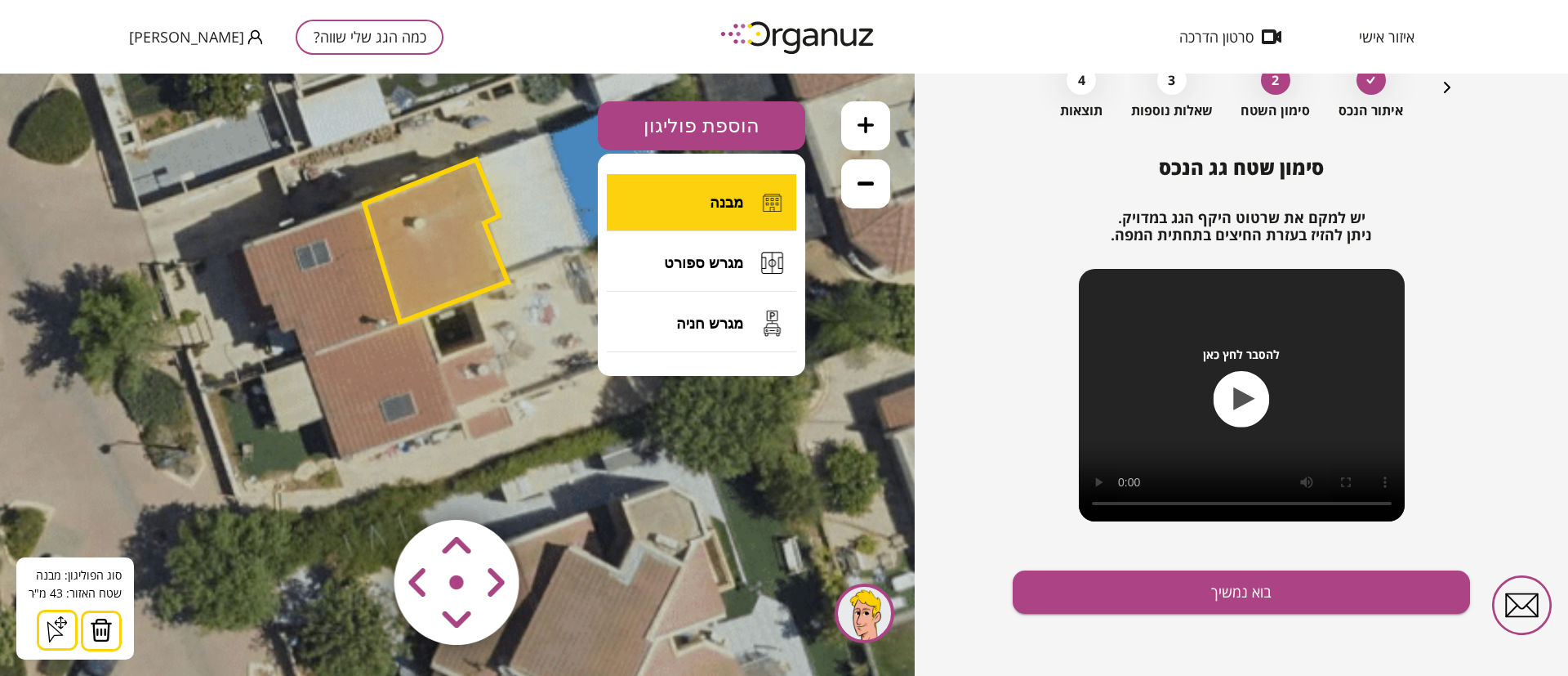
click at [709, 200] on button "מבנה" at bounding box center [701, 202] width 189 height 58
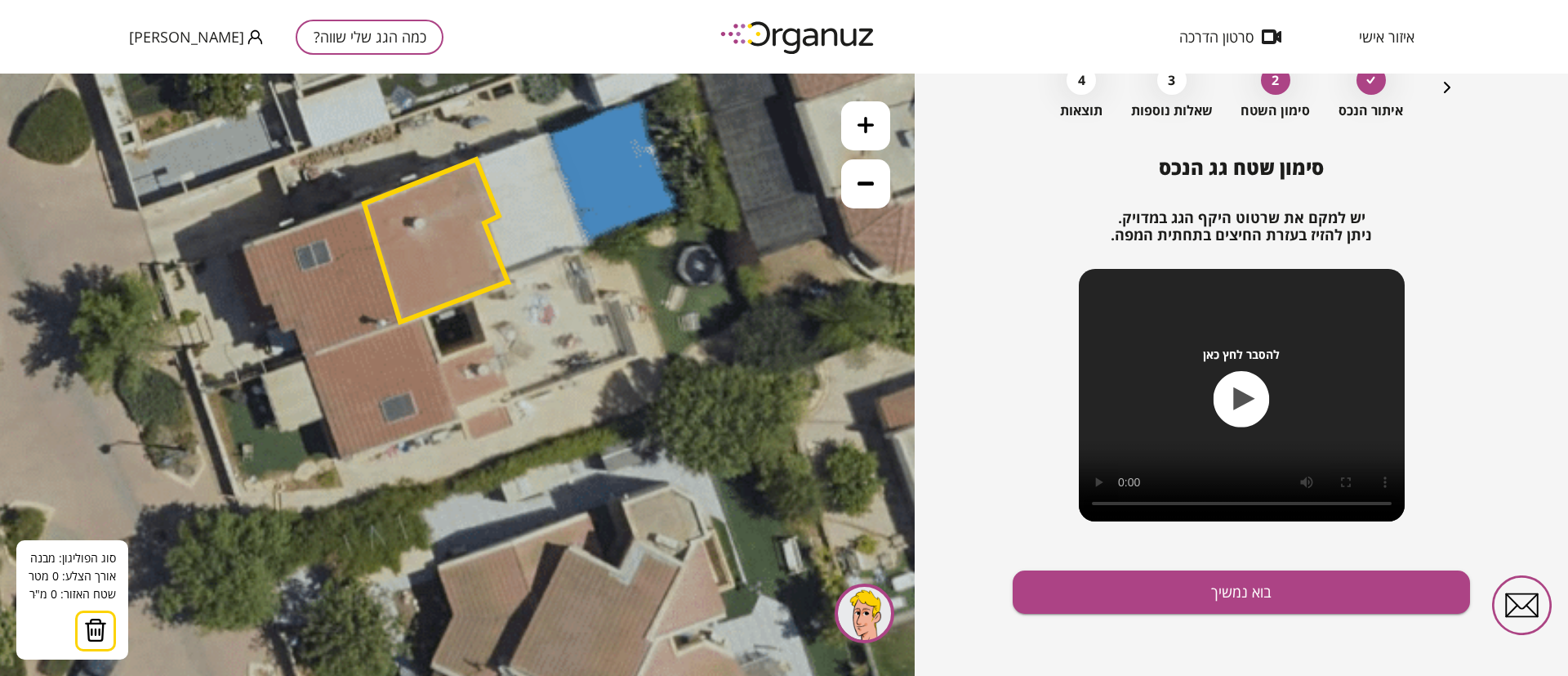
click at [364, 205] on polygon at bounding box center [435, 241] width 144 height 163
click at [403, 322] on polygon at bounding box center [435, 241] width 144 height 163
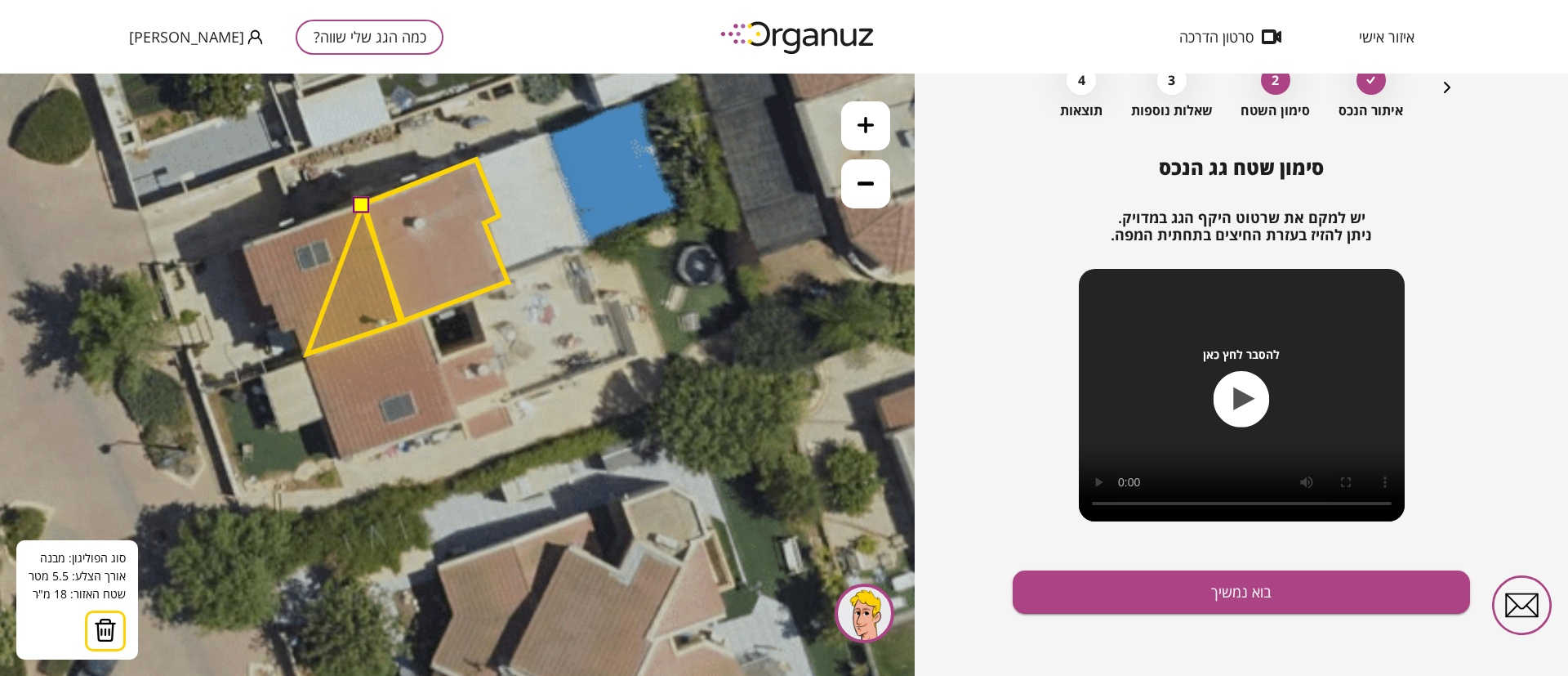
click at [307, 354] on polygon at bounding box center [355, 279] width 96 height 149
click at [297, 327] on polygon at bounding box center [350, 279] width 106 height 149
click at [285, 333] on polygon at bounding box center [345, 280] width 119 height 149
click at [284, 333] on polygon at bounding box center [344, 280] width 119 height 149
click at [274, 302] on polygon at bounding box center [338, 280] width 129 height 149
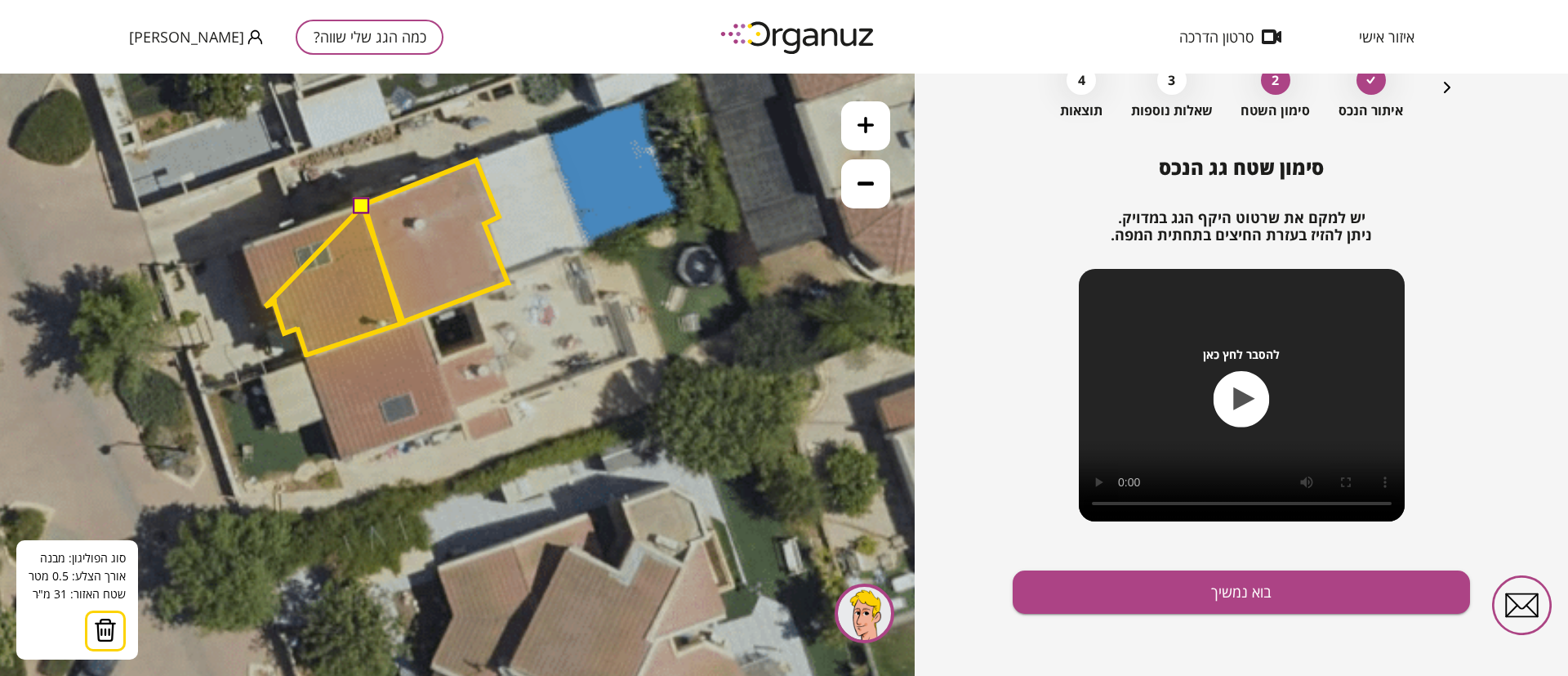
click at [265, 306] on polygon at bounding box center [334, 280] width 138 height 149
click at [246, 247] on polygon at bounding box center [325, 280] width 157 height 149
click at [362, 205] on button at bounding box center [362, 205] width 16 height 16
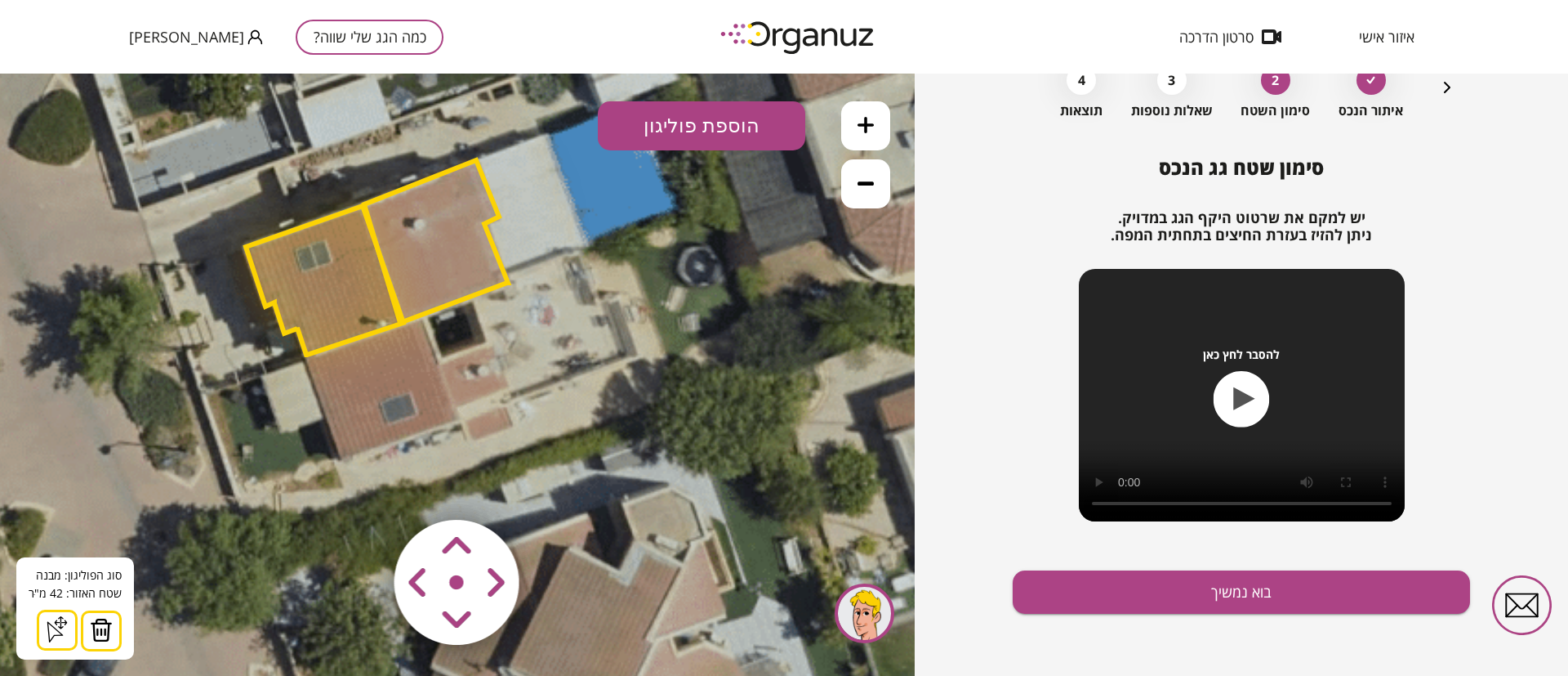
click at [738, 134] on button "הוספת פוליגון" at bounding box center [701, 126] width 208 height 49
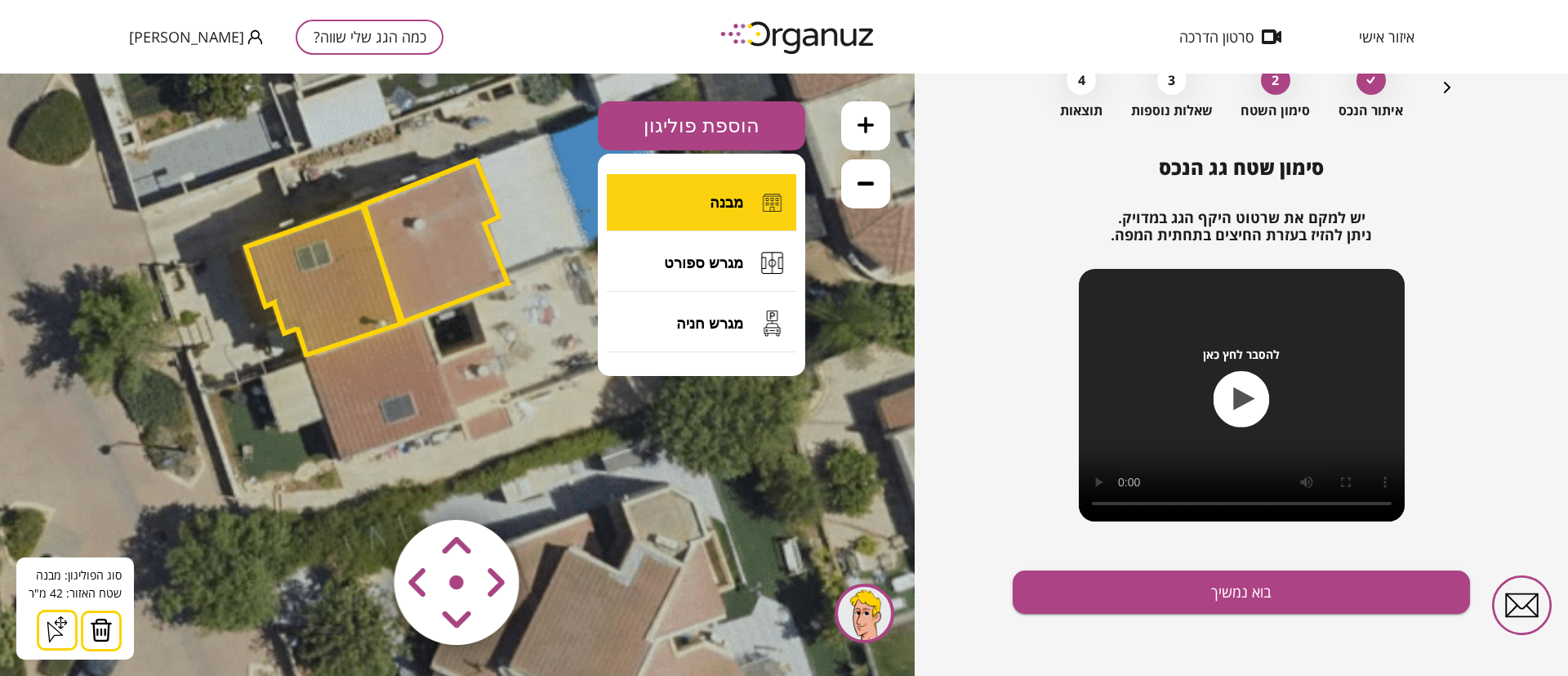
click at [718, 206] on span "מבנה" at bounding box center [726, 203] width 34 height 18
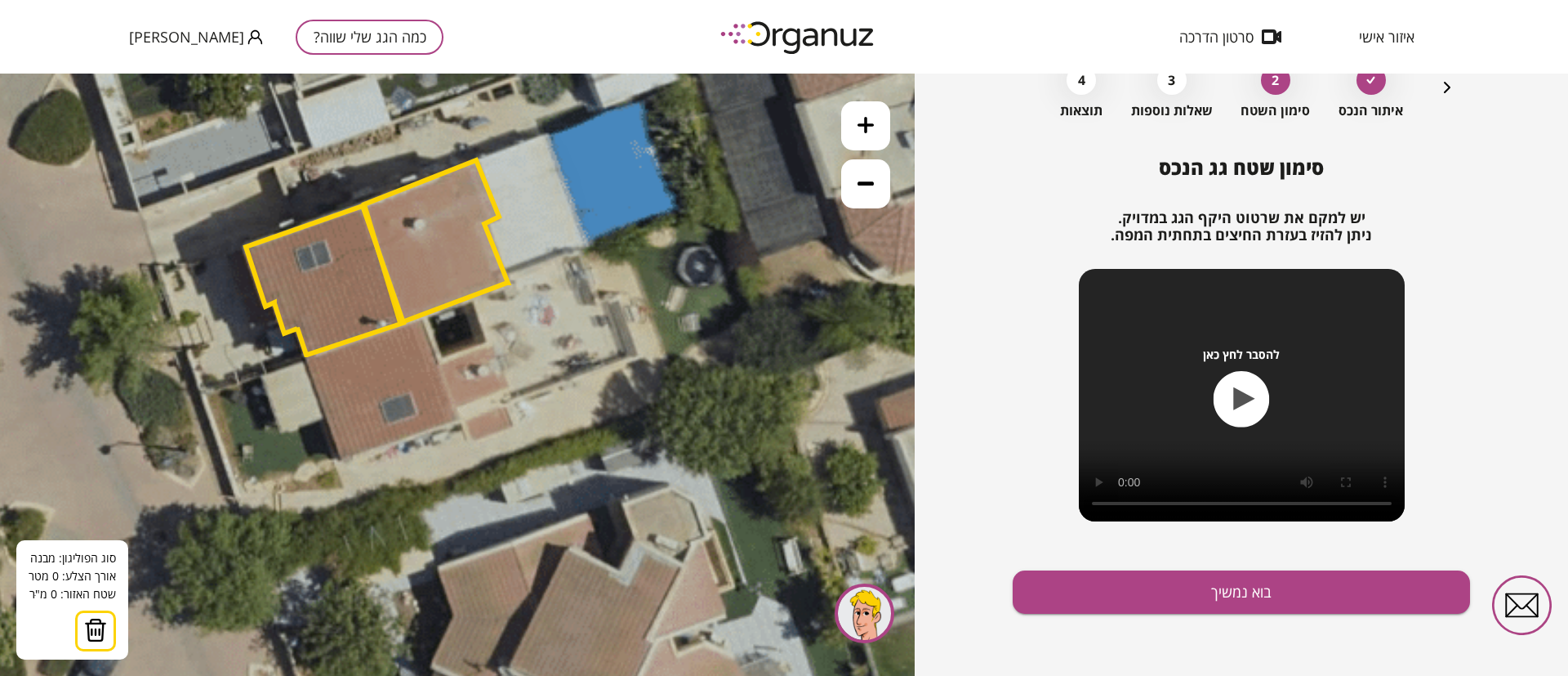
click at [410, 325] on icon at bounding box center [386, 94] width 2150 height 2151
click at [444, 424] on icon at bounding box center [386, 94] width 2150 height 2151
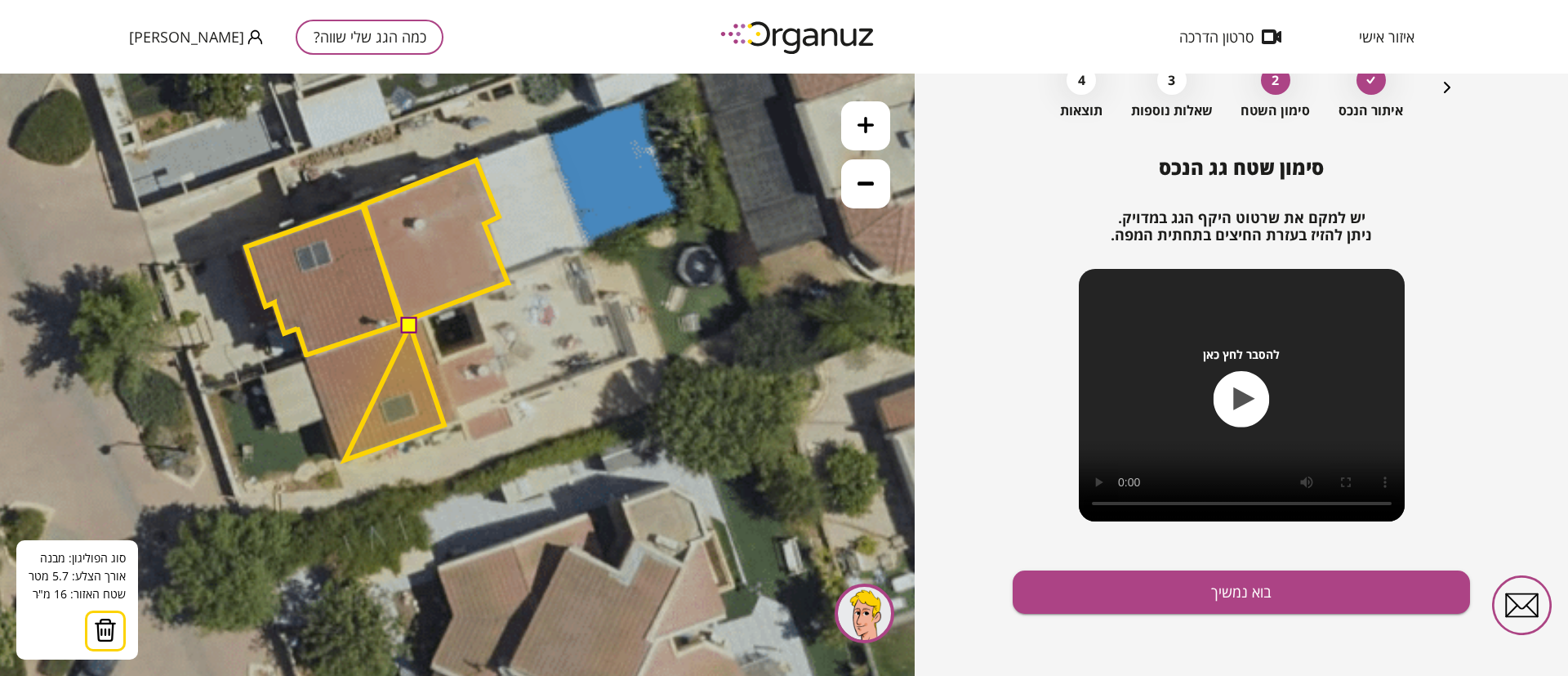
click at [345, 460] on polygon at bounding box center [394, 392] width 100 height 134
click at [304, 359] on polygon at bounding box center [374, 392] width 140 height 134
click at [408, 325] on button at bounding box center [410, 325] width 16 height 16
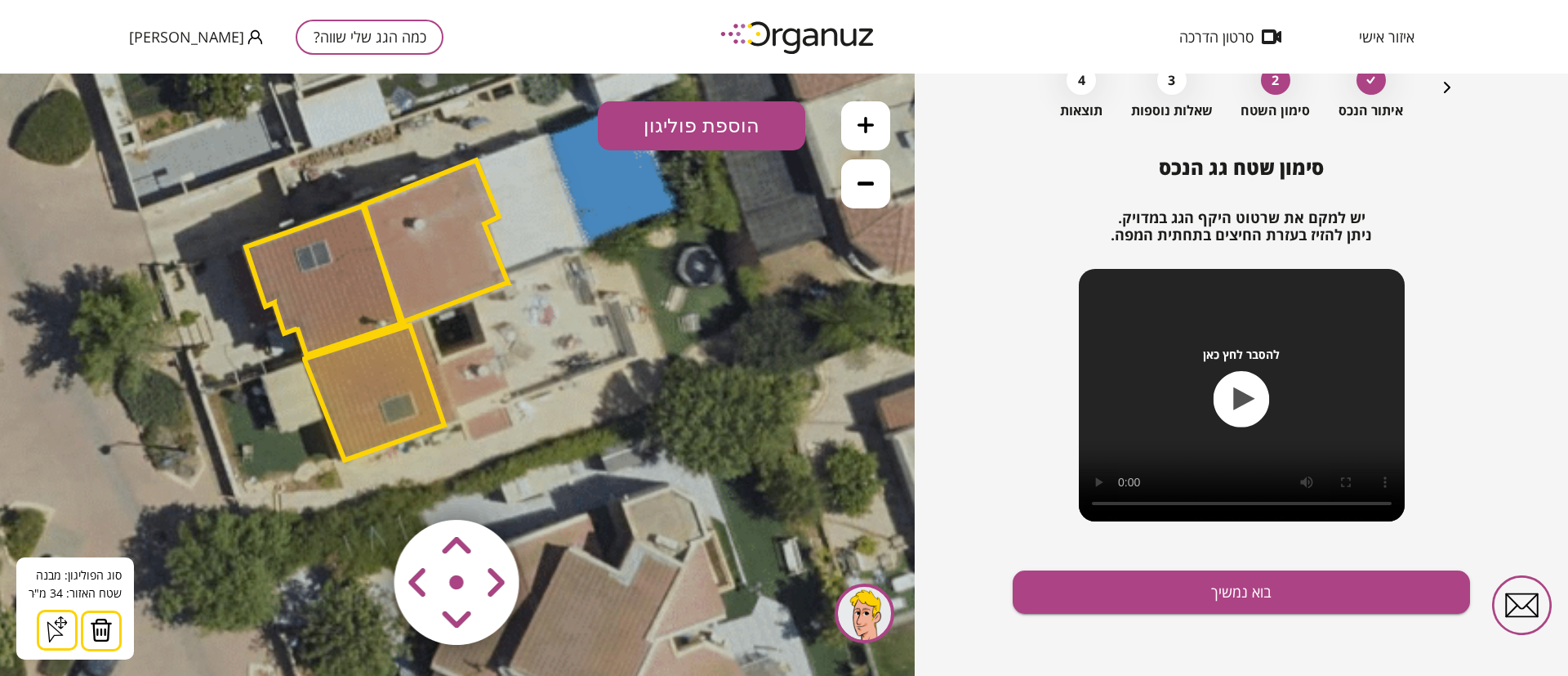
click at [448, 260] on polygon at bounding box center [435, 241] width 144 height 163
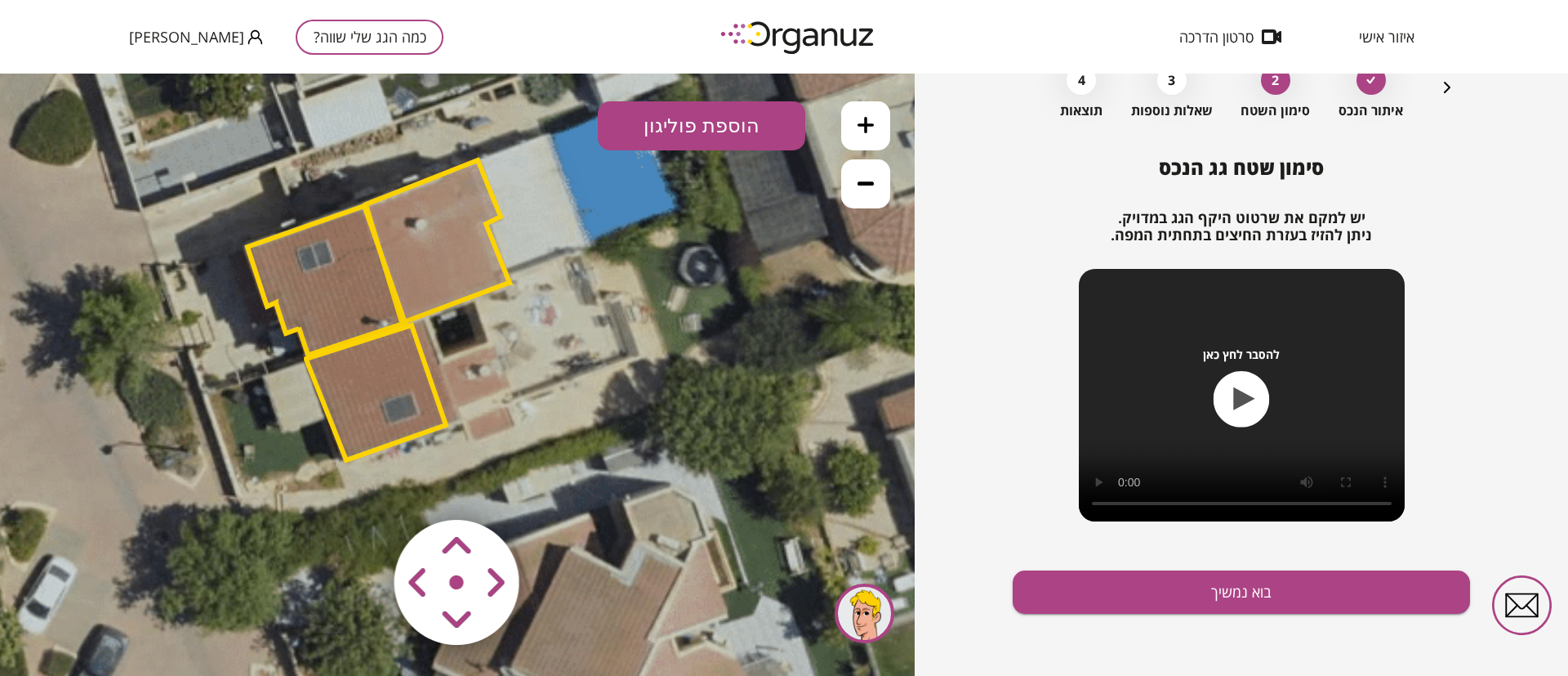
click at [442, 263] on polygon at bounding box center [437, 241] width 144 height 163
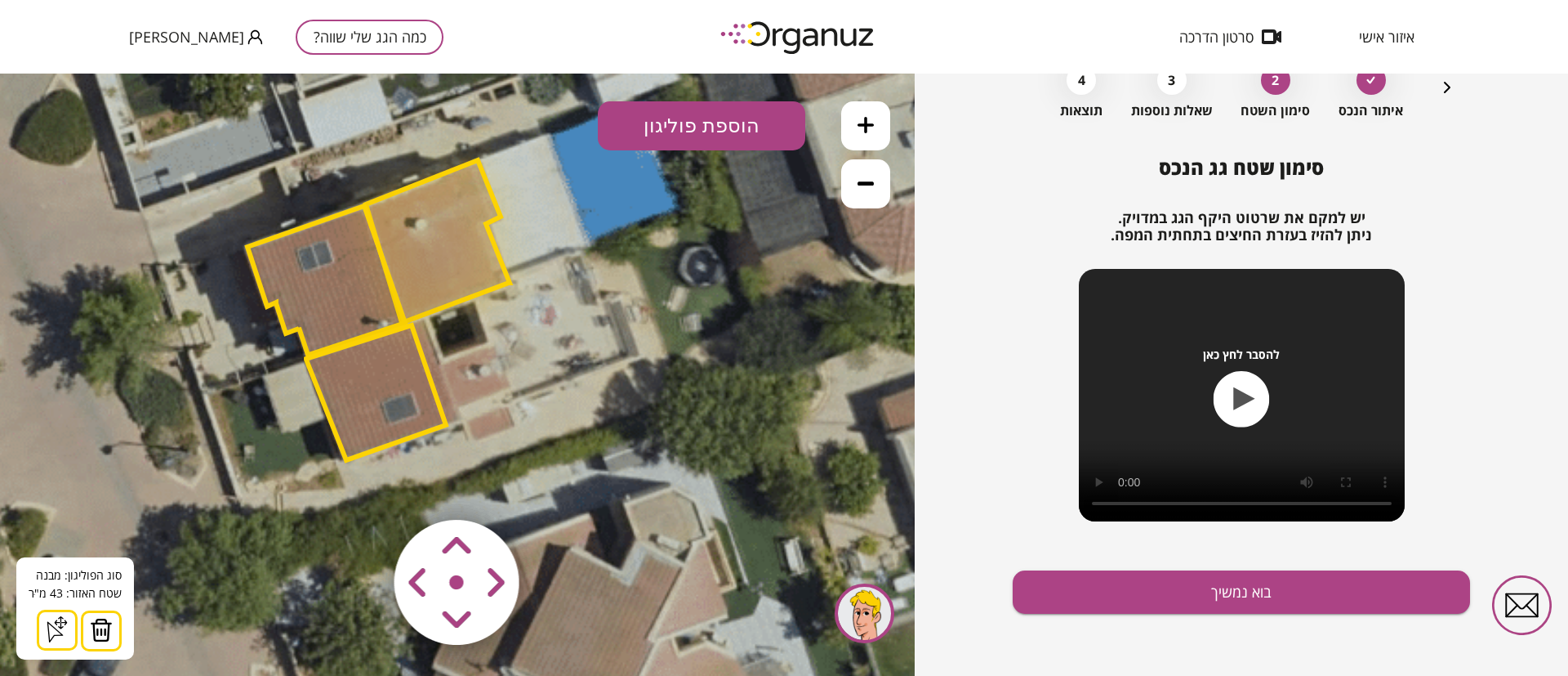
click at [373, 292] on polygon at bounding box center [326, 280] width 157 height 149
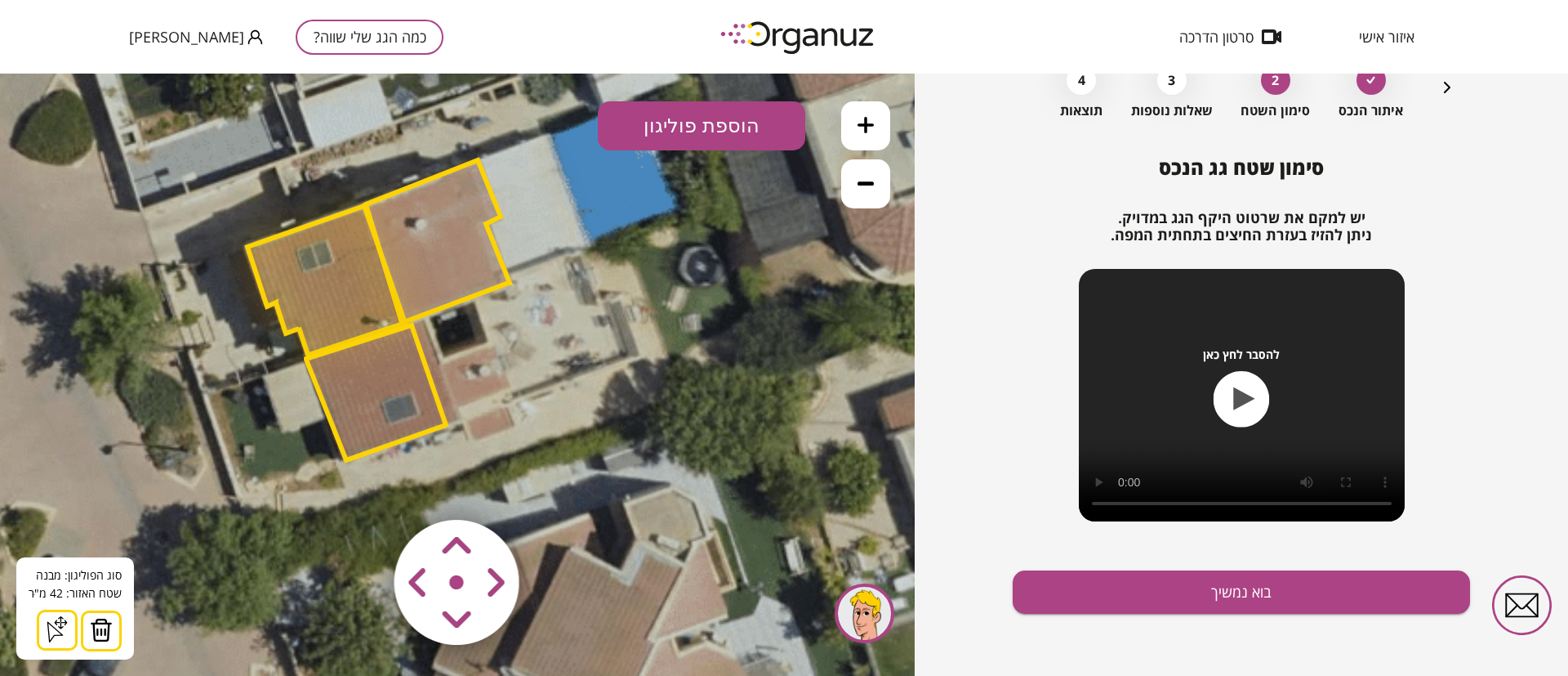
click at [378, 402] on polygon at bounding box center [376, 392] width 140 height 134
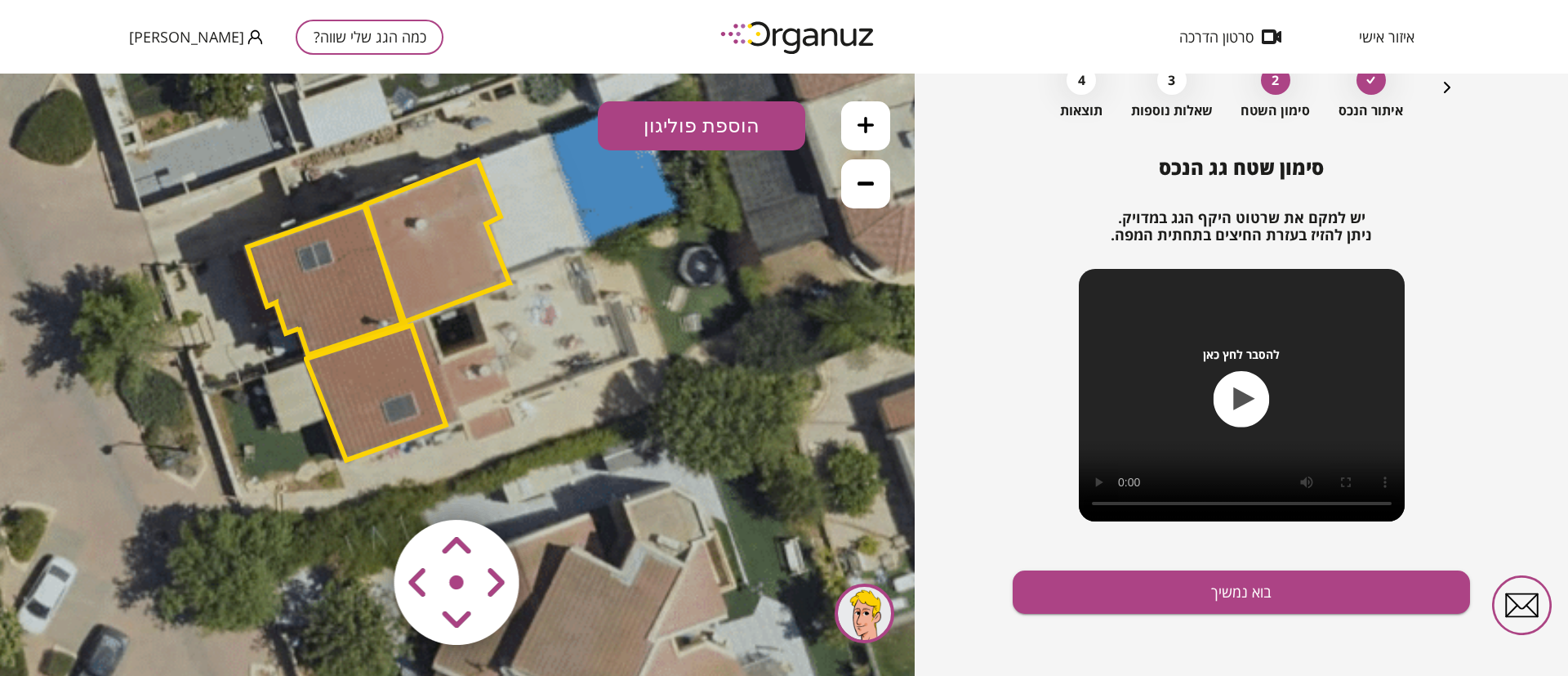
click at [476, 266] on polygon at bounding box center [437, 241] width 144 height 163
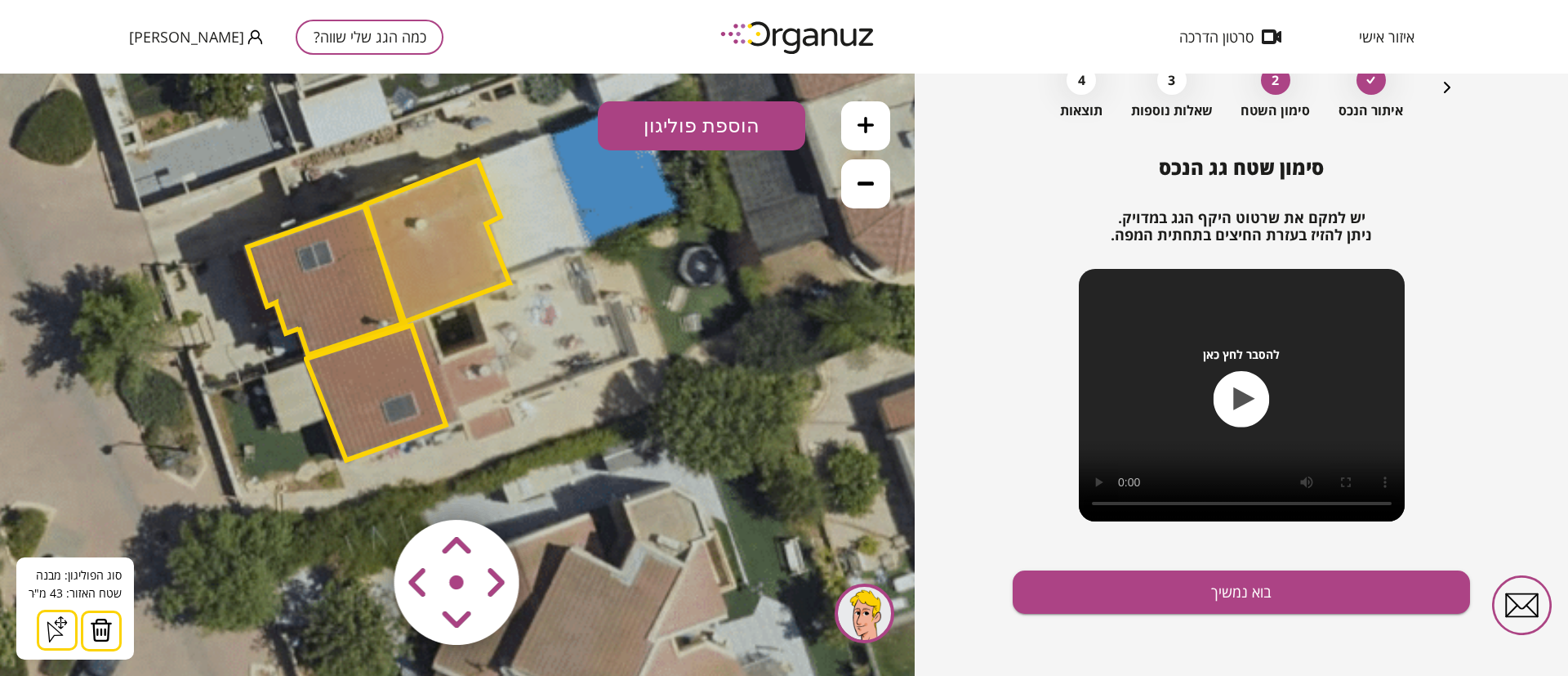
click at [363, 379] on polygon at bounding box center [376, 392] width 140 height 134
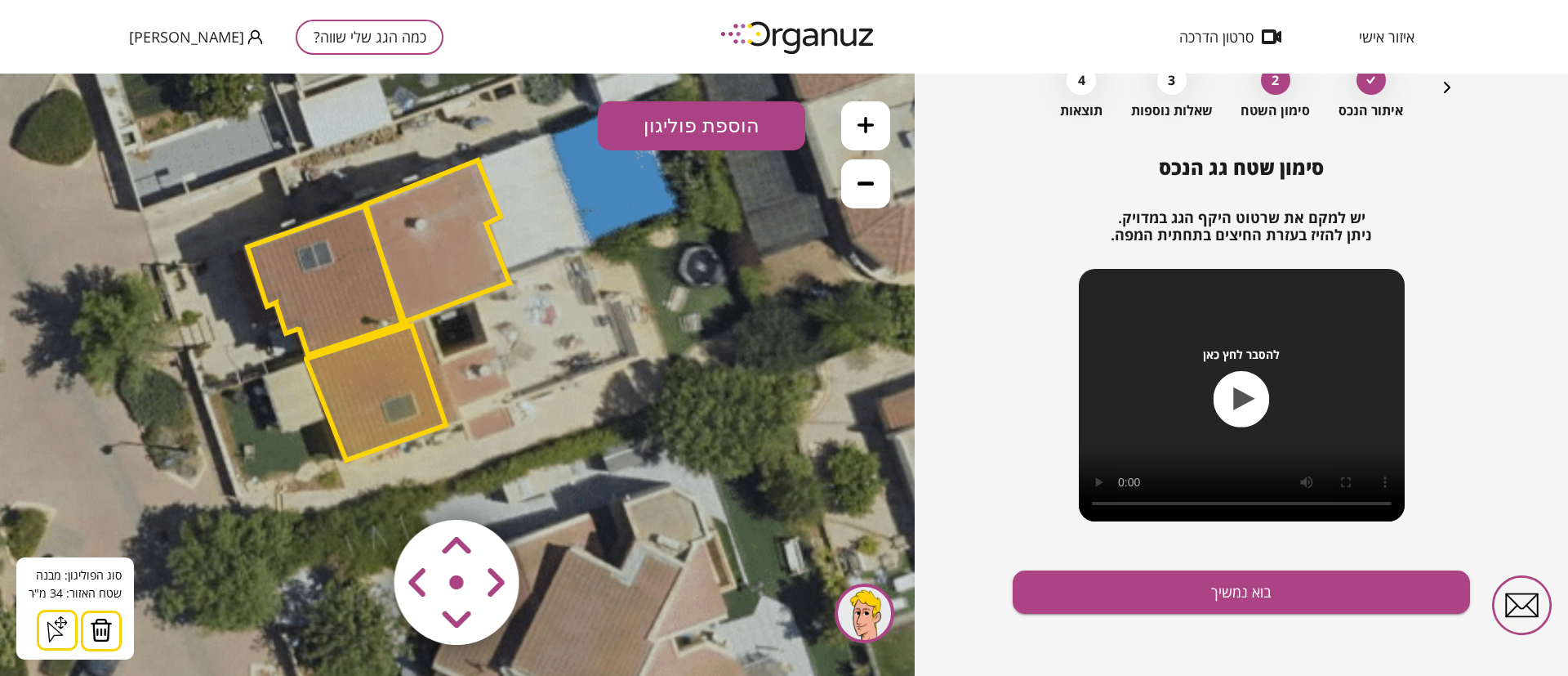
click at [347, 318] on polygon at bounding box center [326, 280] width 157 height 149
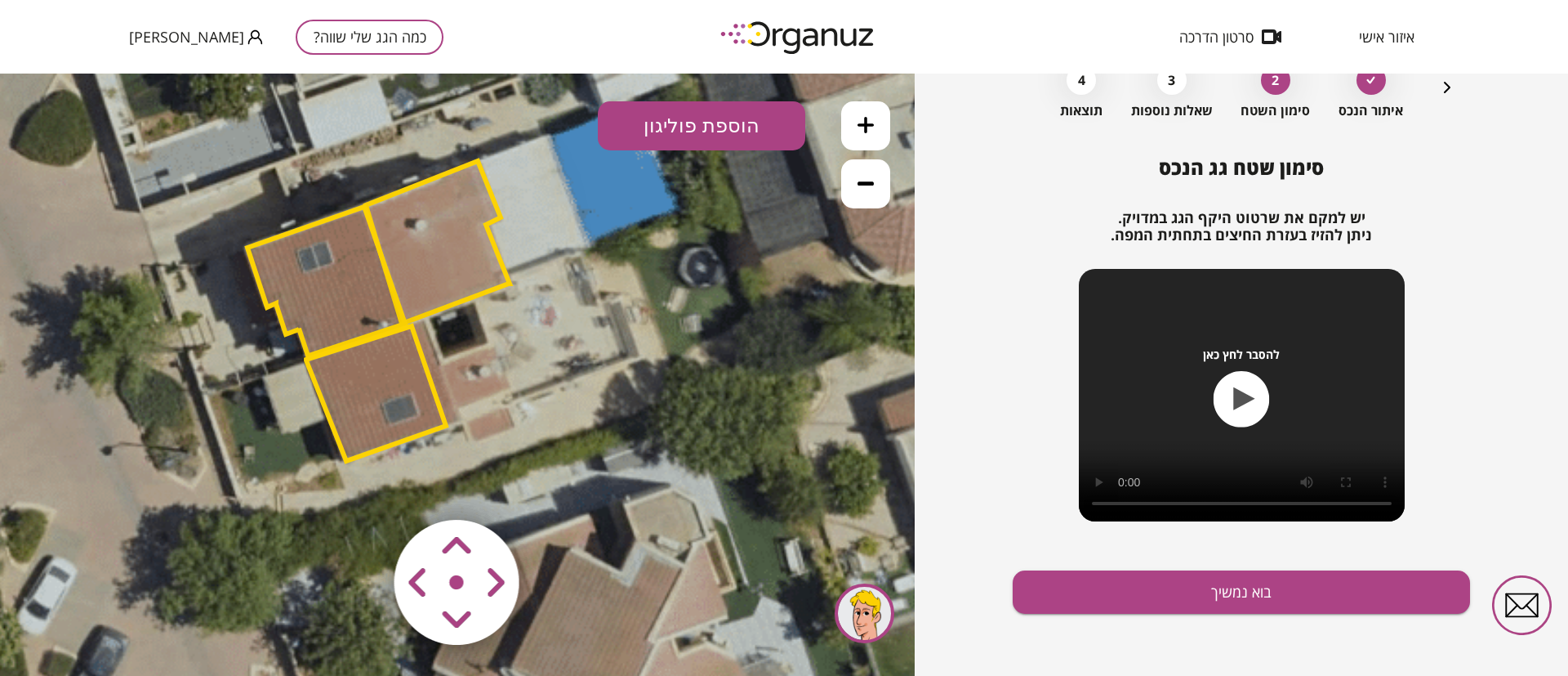
click at [339, 311] on polygon at bounding box center [326, 281] width 157 height 149
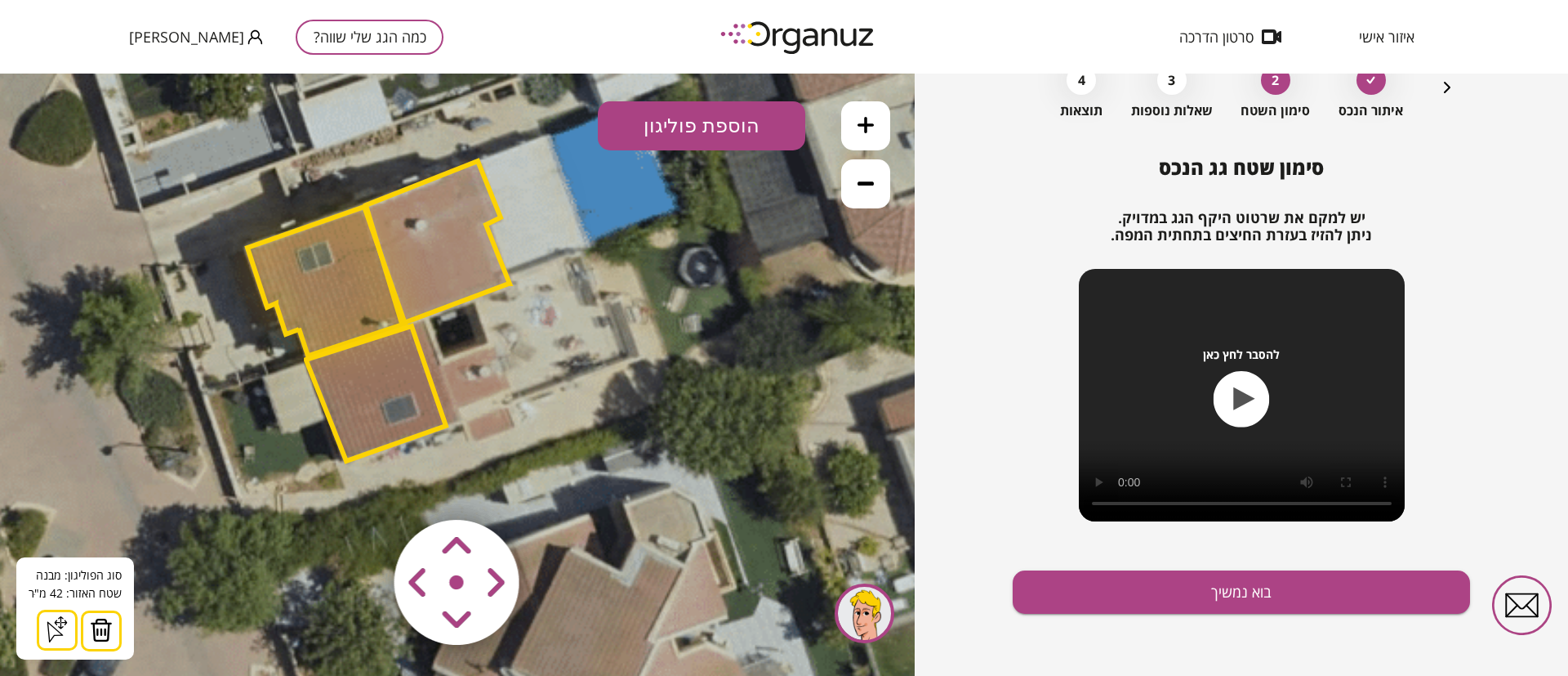
click at [726, 130] on button "הוספת פוליגון" at bounding box center [701, 126] width 208 height 49
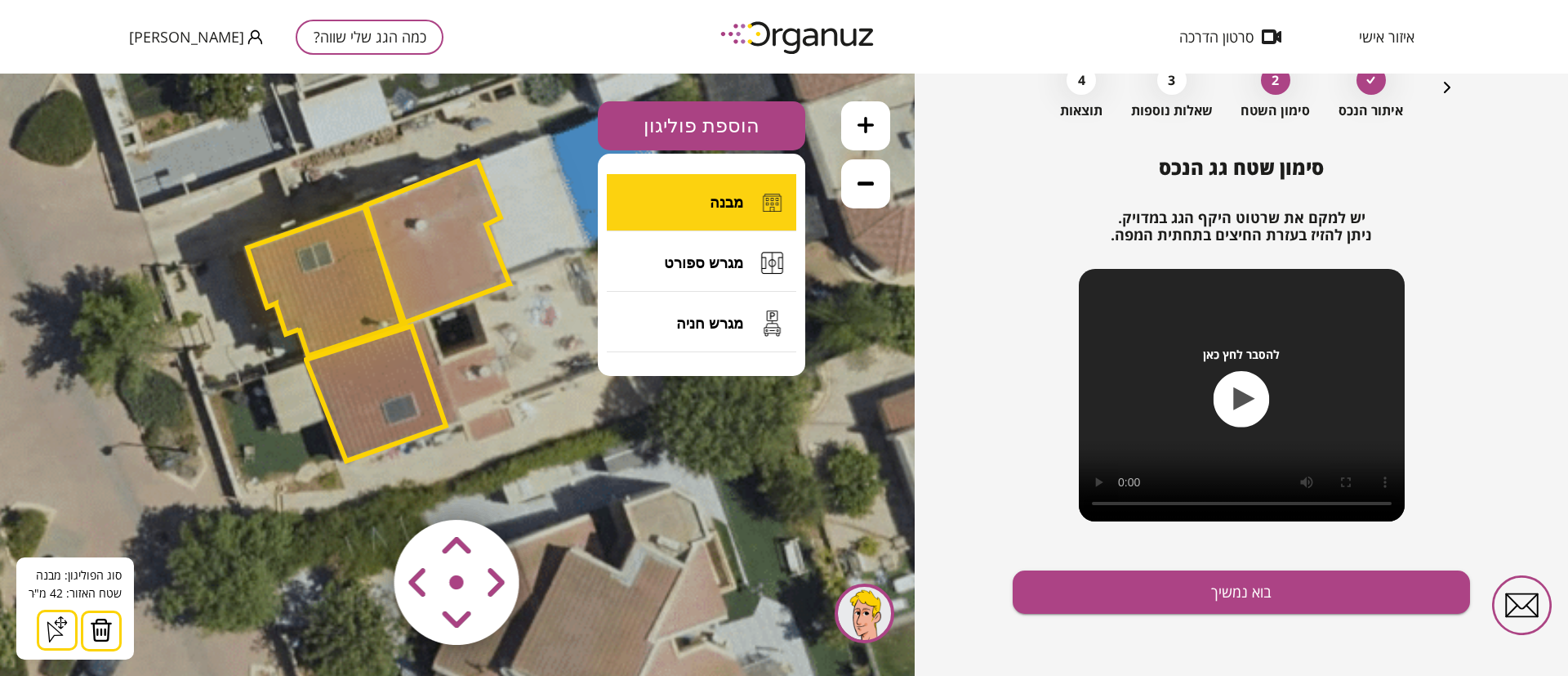
click at [714, 198] on span "מבנה" at bounding box center [726, 203] width 34 height 18
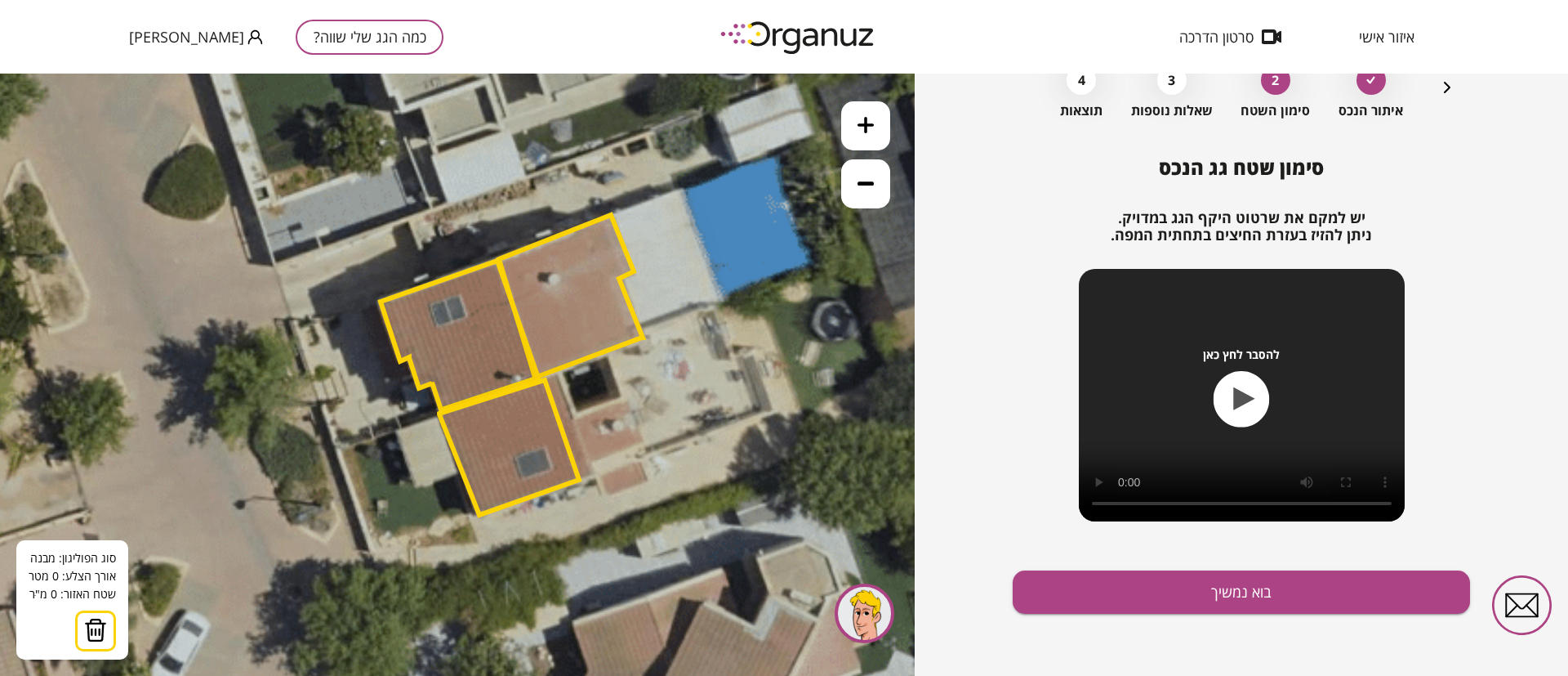
drag, startPoint x: 590, startPoint y: 384, endPoint x: 718, endPoint y: 429, distance: 135.7
click at [721, 435] on icon at bounding box center [521, 149] width 2150 height 2151
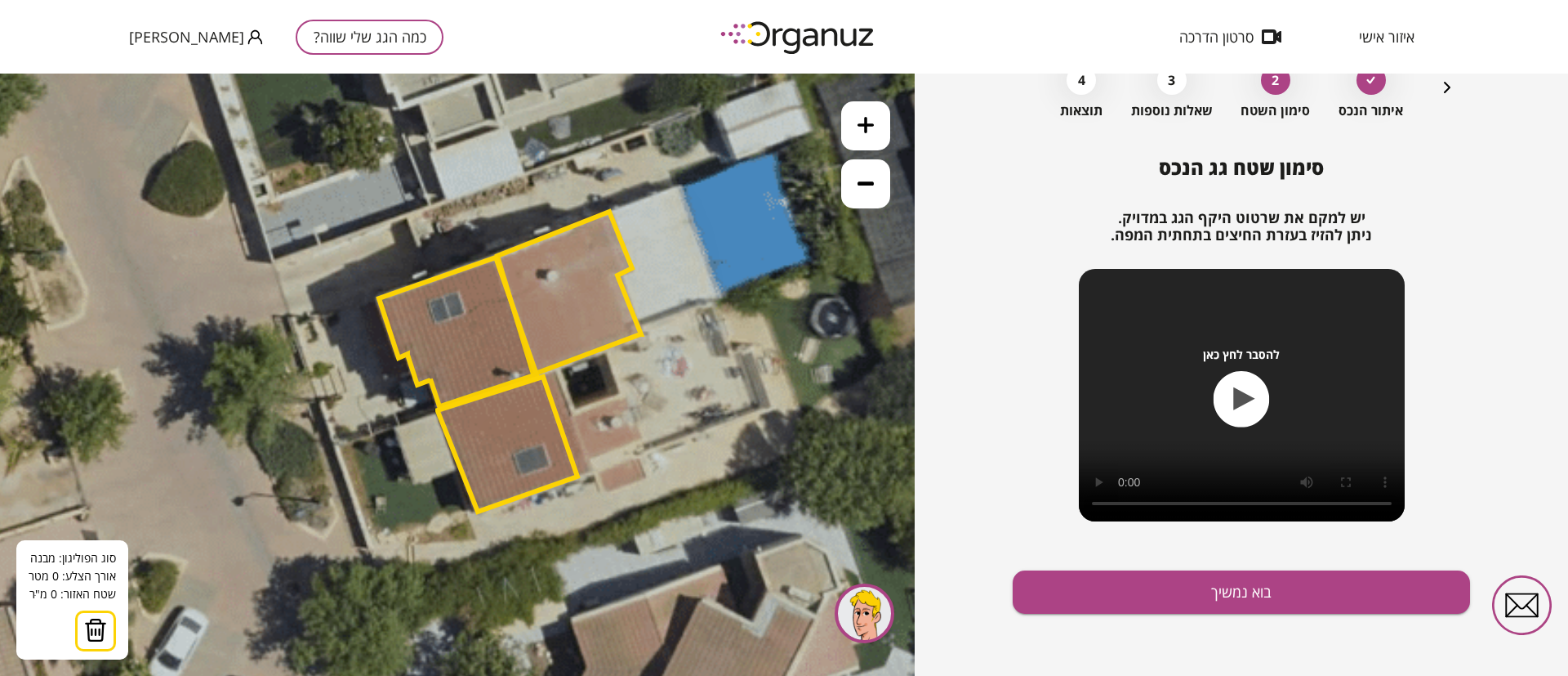
click at [867, 188] on icon at bounding box center [866, 183] width 16 height 16
